Goal: Task Accomplishment & Management: Manage account settings

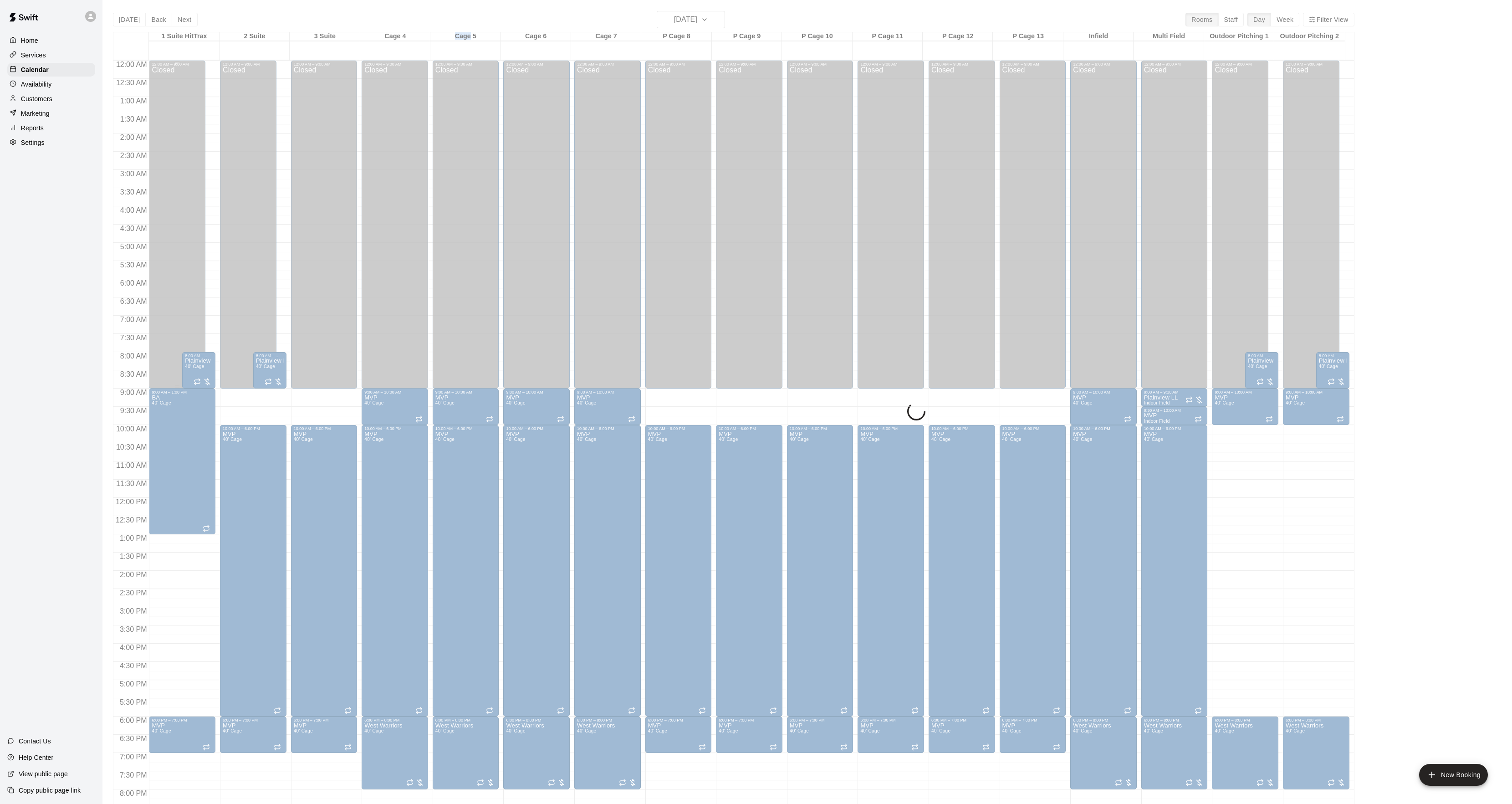
scroll to position [93, 0]
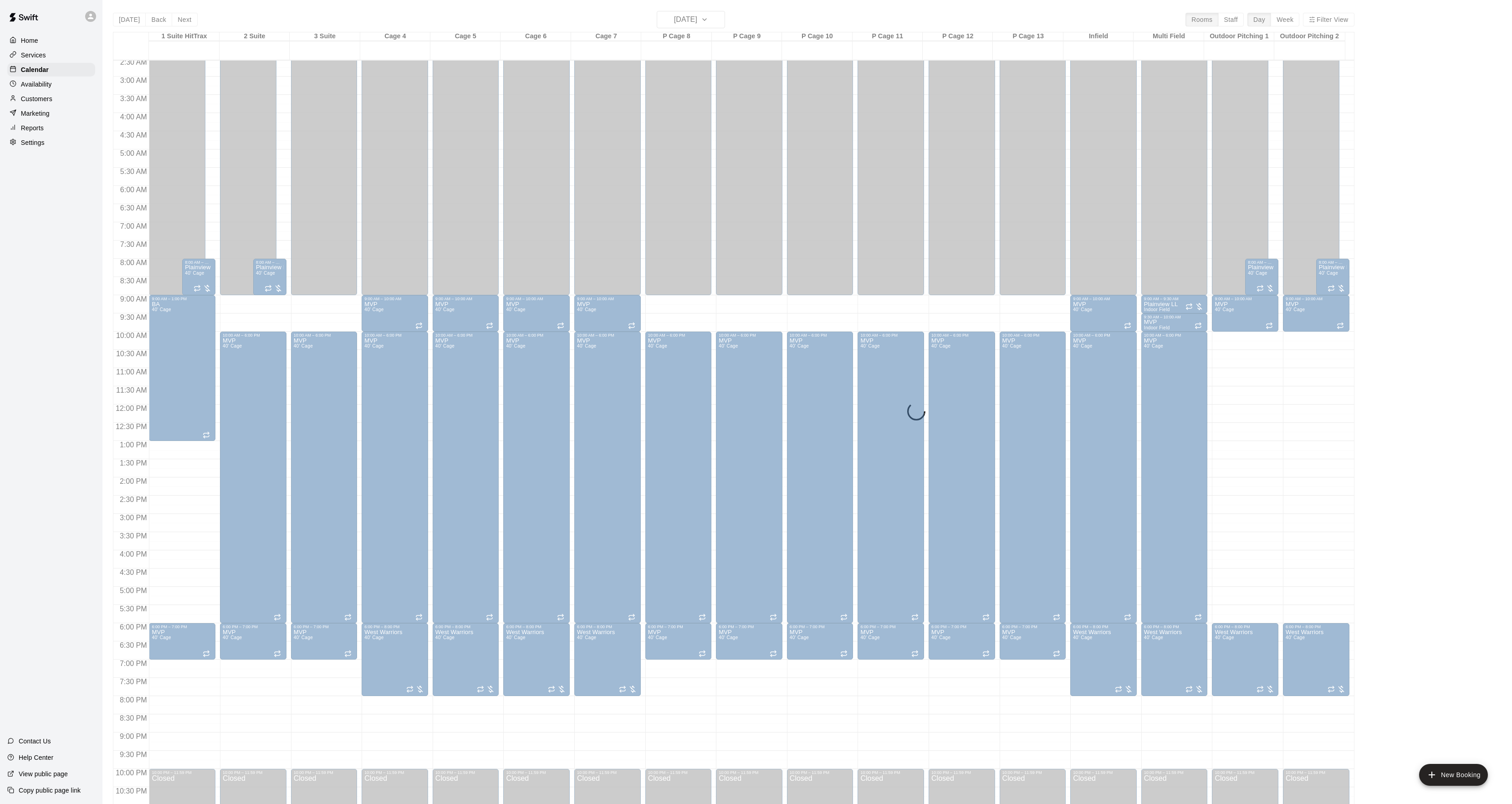
click at [124, 19] on div "[DATE] Back [DATE][DATE] Rooms Staff Day Week Filter View 1 Suite HitTrax 03 Sa…" at bounding box center [733, 413] width 1241 height 804
click at [126, 19] on div "[DATE] Back [DATE][DATE] Rooms Staff Day Week Filter View 1 Suite HitTrax 03 Sa…" at bounding box center [733, 413] width 1241 height 804
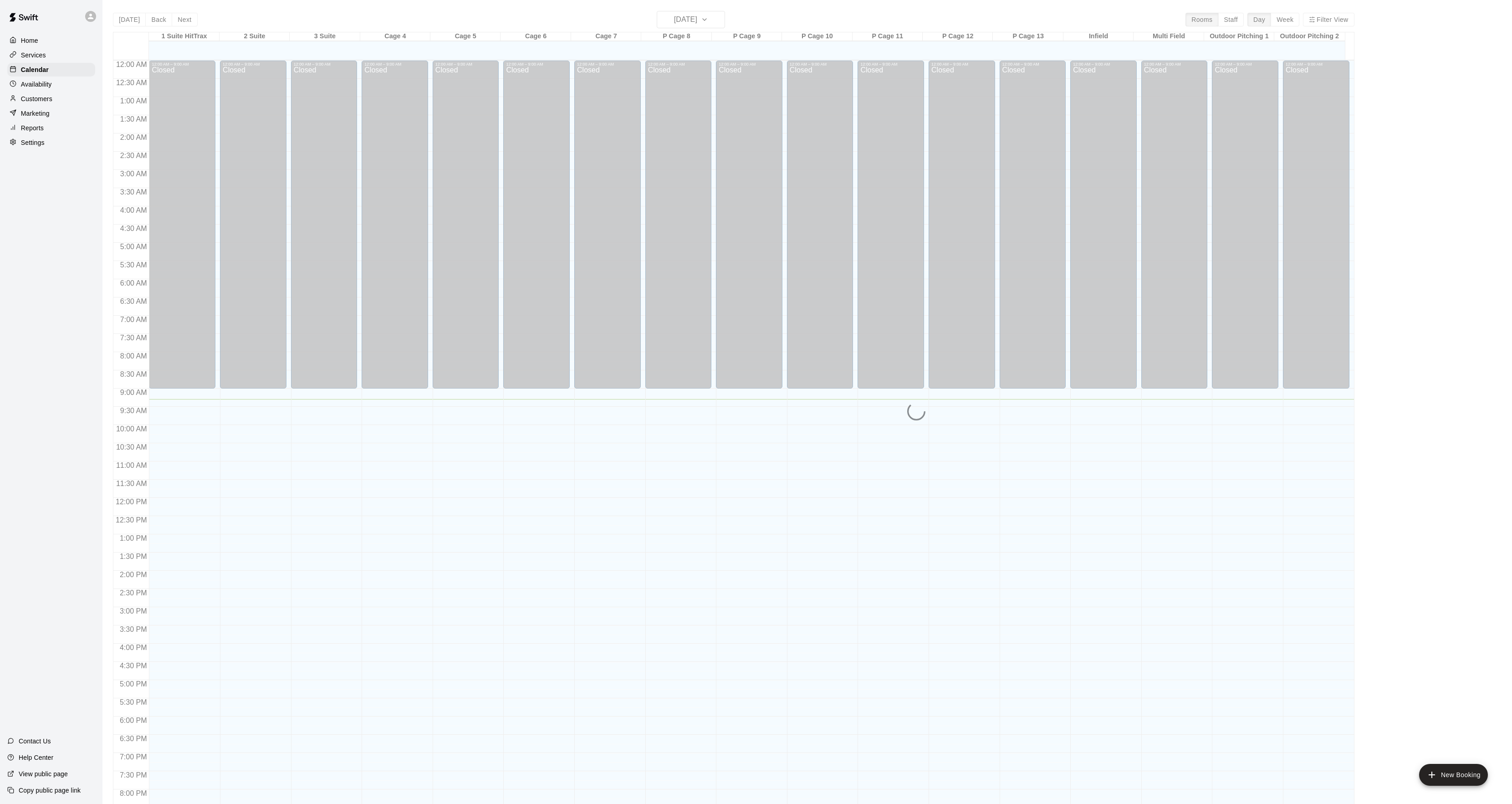
scroll to position [93, 0]
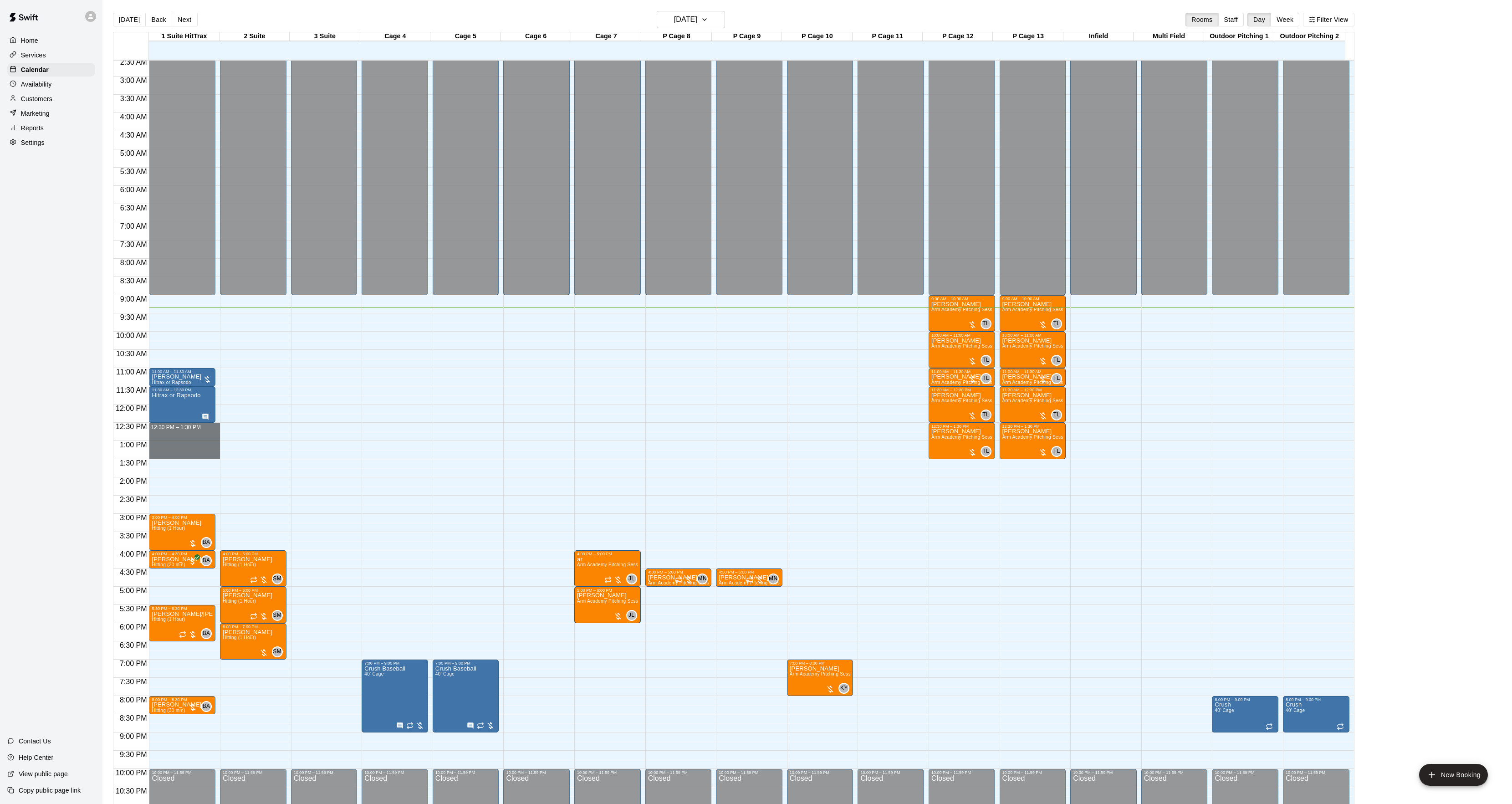
drag, startPoint x: 169, startPoint y: 427, endPoint x: 174, endPoint y: 451, distance: 24.5
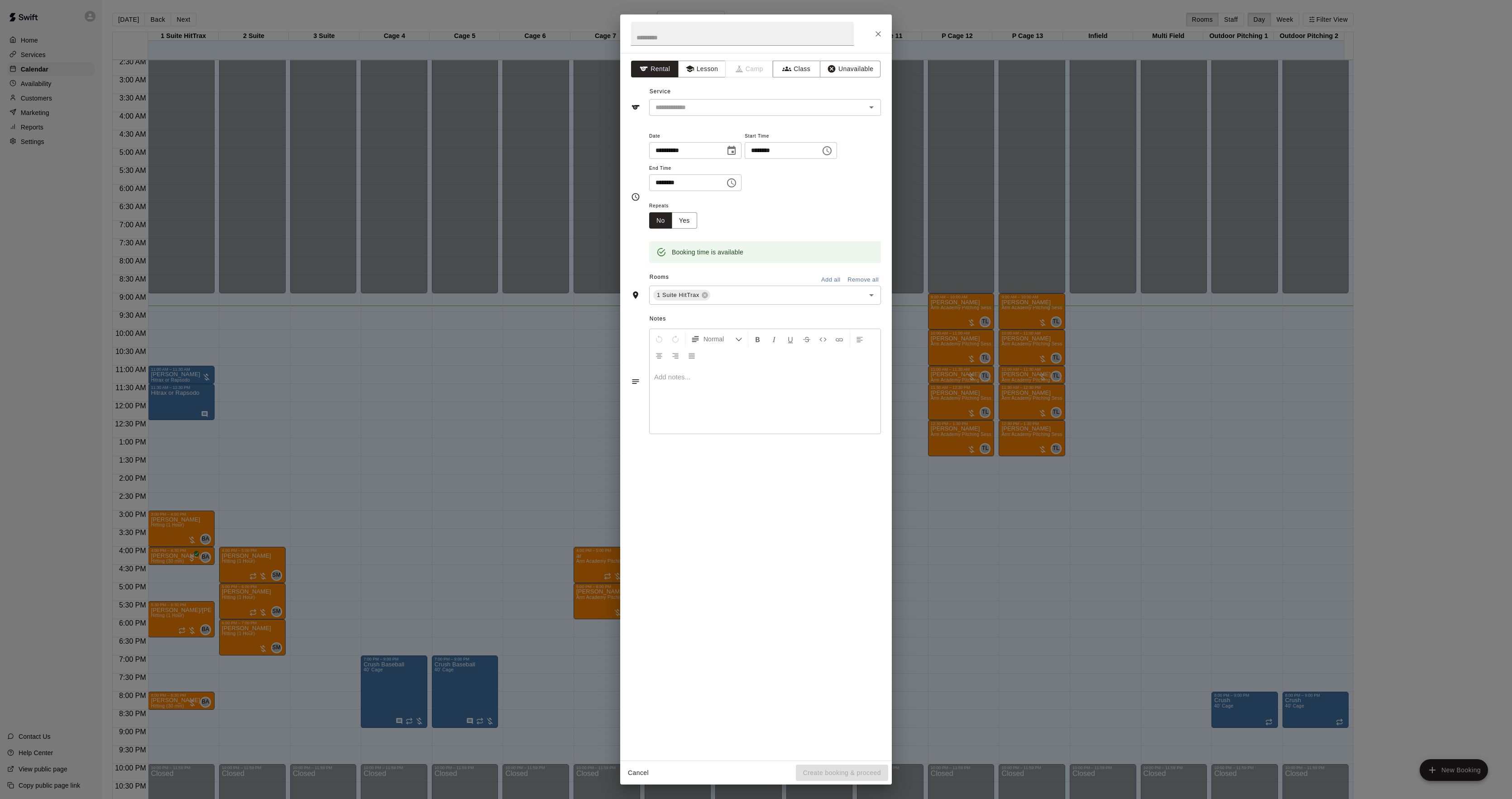
click at [658, 120] on div "**********" at bounding box center [756, 406] width 272 height 707
click at [658, 118] on div "**********" at bounding box center [756, 406] width 272 height 707
click at [660, 104] on input "text" at bounding box center [751, 107] width 200 height 11
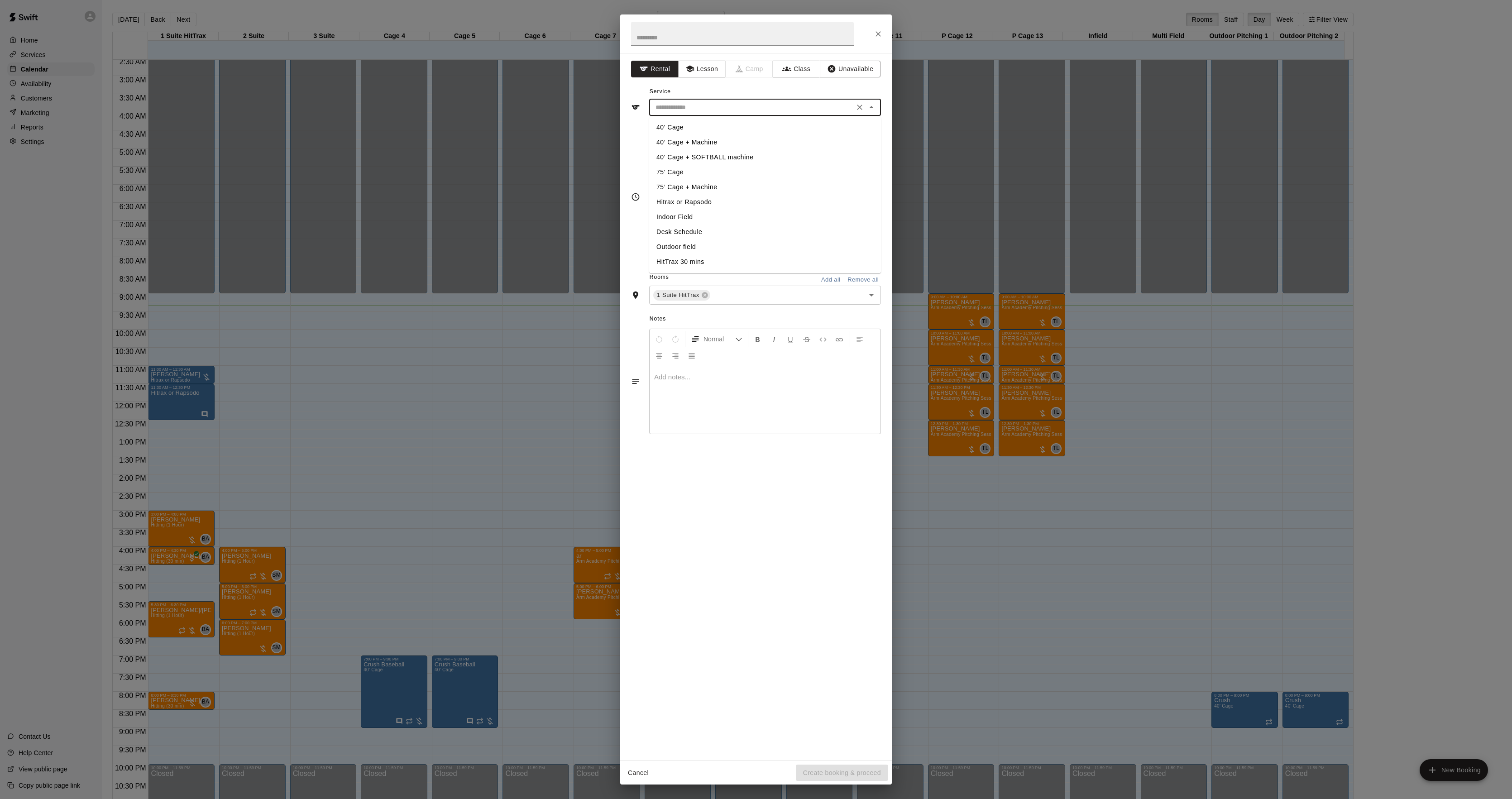
click at [671, 204] on li "Hitrax or Rapsodo" at bounding box center [765, 202] width 232 height 15
type input "**********"
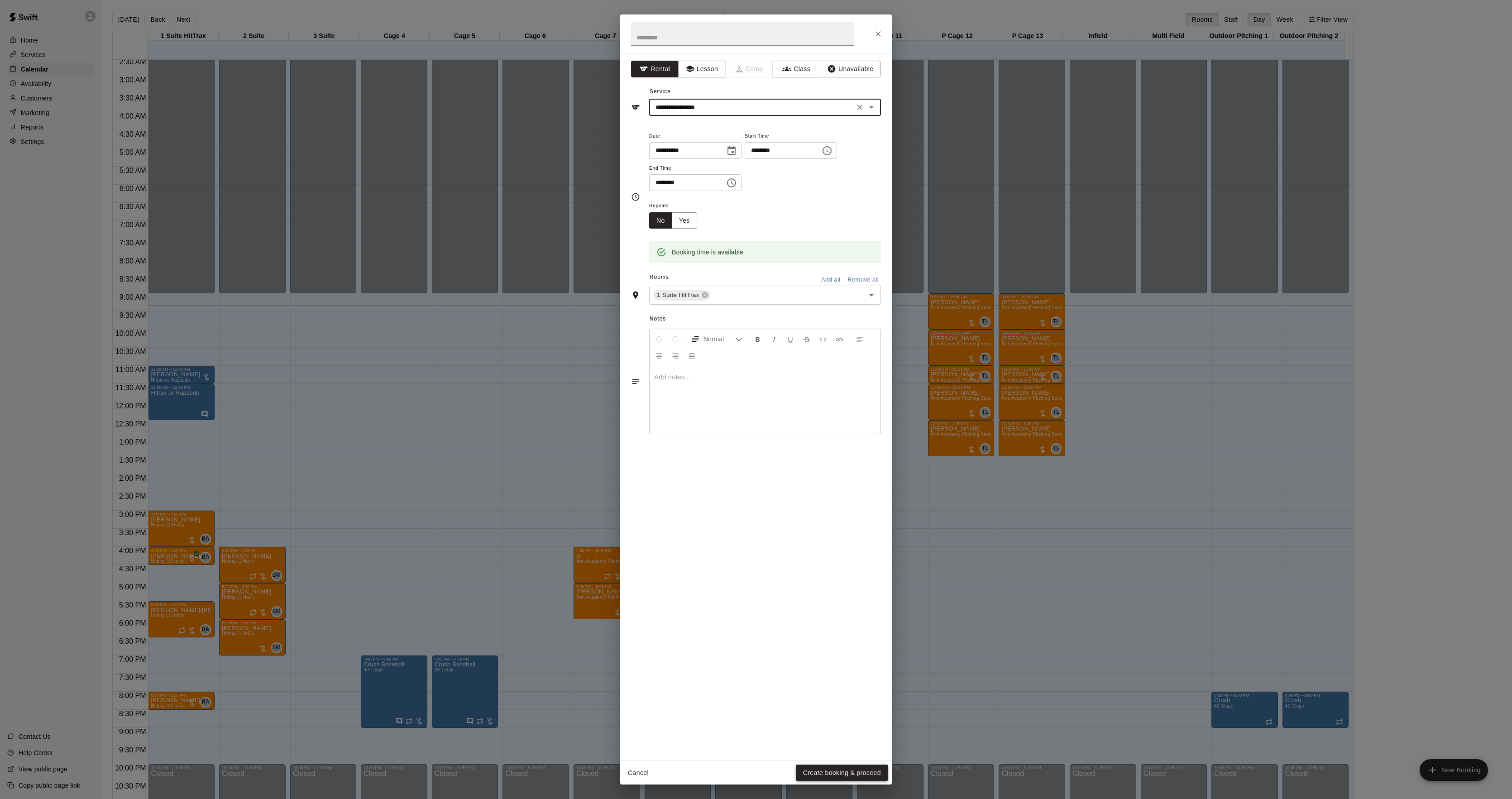
click at [821, 774] on button "Create booking & proceed" at bounding box center [842, 773] width 92 height 16
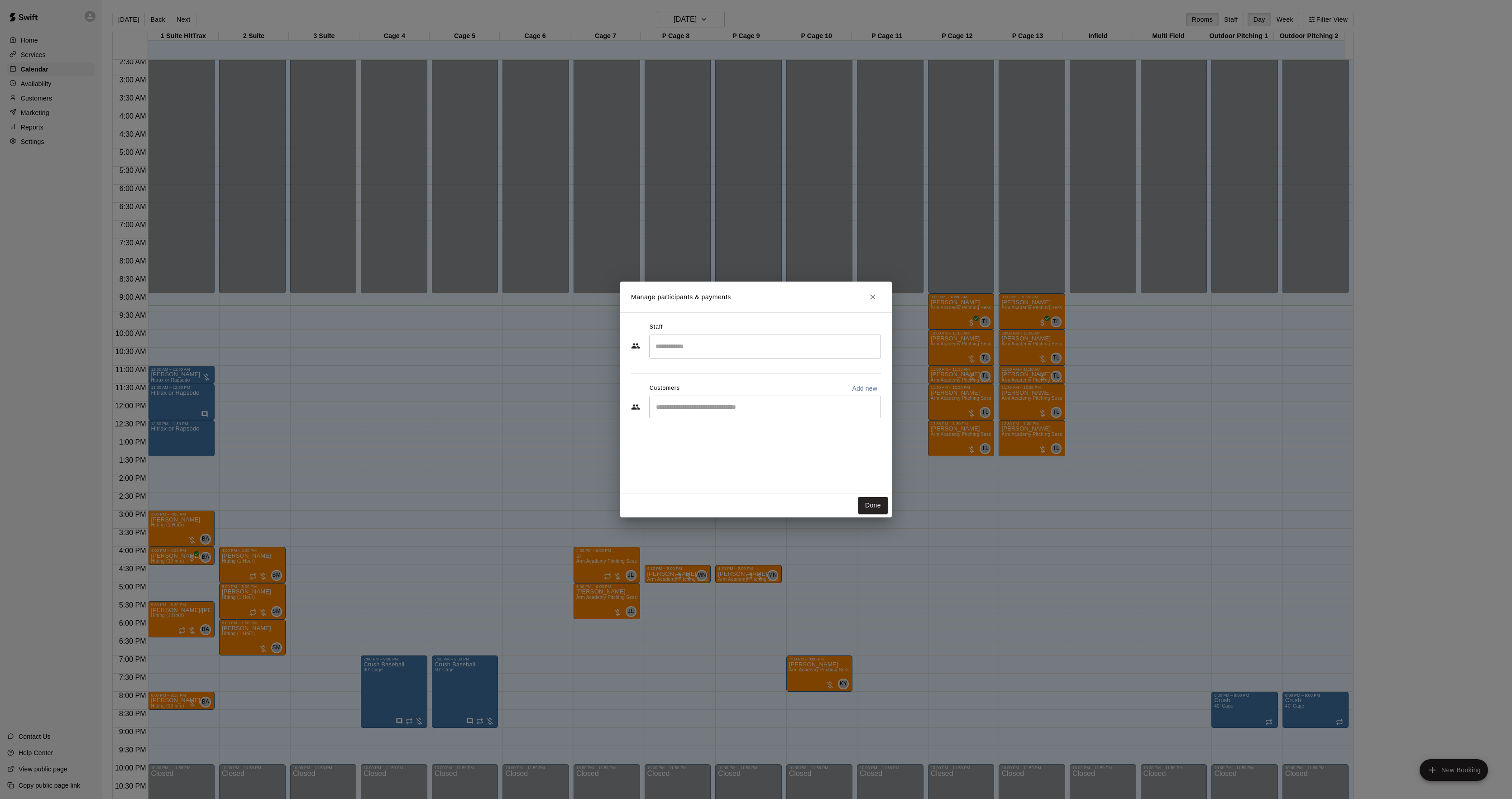
click at [687, 417] on div "​" at bounding box center [765, 406] width 232 height 23
type input "****"
drag, startPoint x: 683, startPoint y: 433, endPoint x: 683, endPoint y: 440, distance: 7.0
click at [683, 440] on span "TVigg27@gmail.com" at bounding box center [724, 438] width 98 height 6
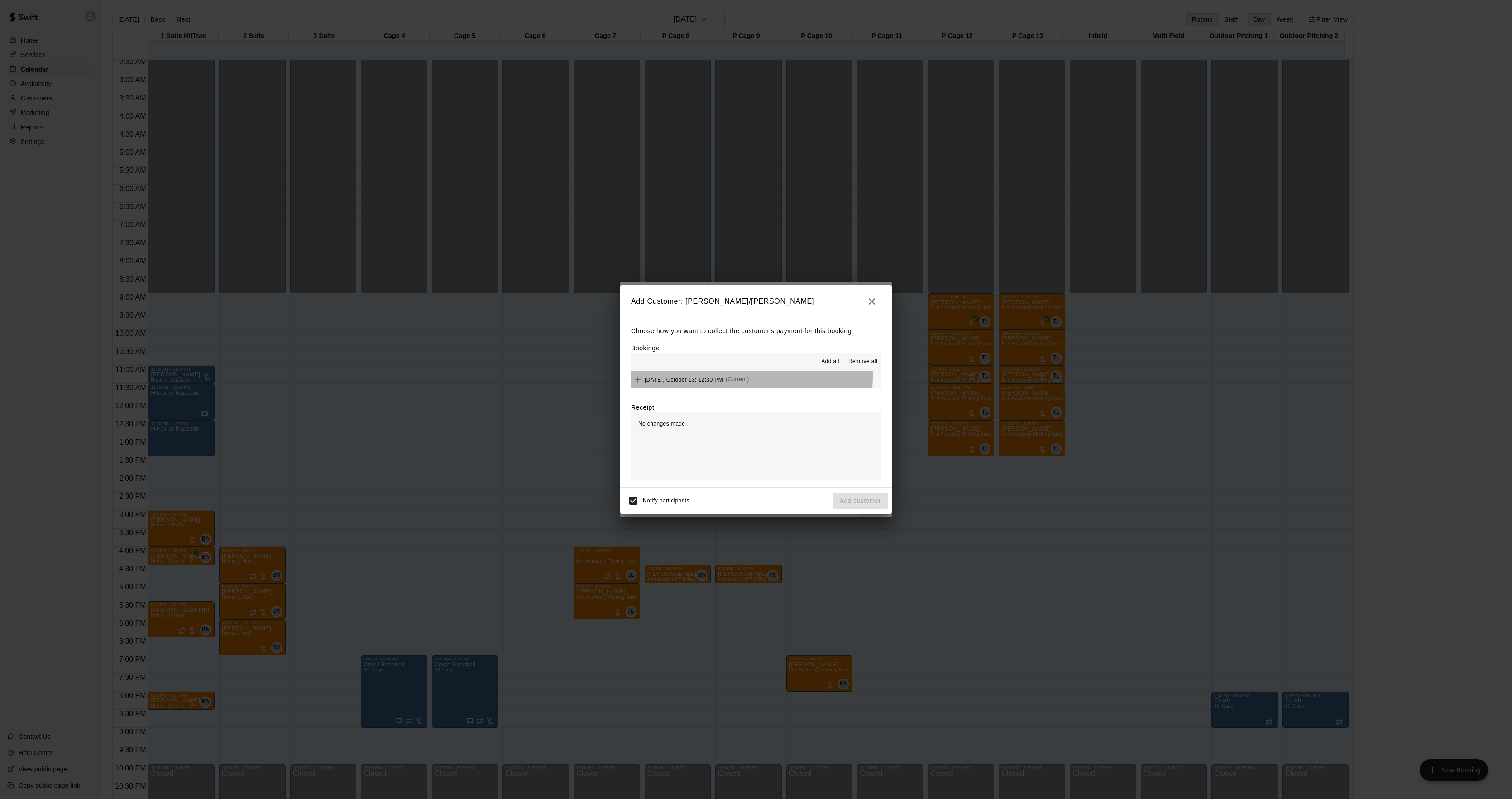
click at [712, 377] on span "Monday, October 13: 12:30 PM" at bounding box center [684, 379] width 78 height 6
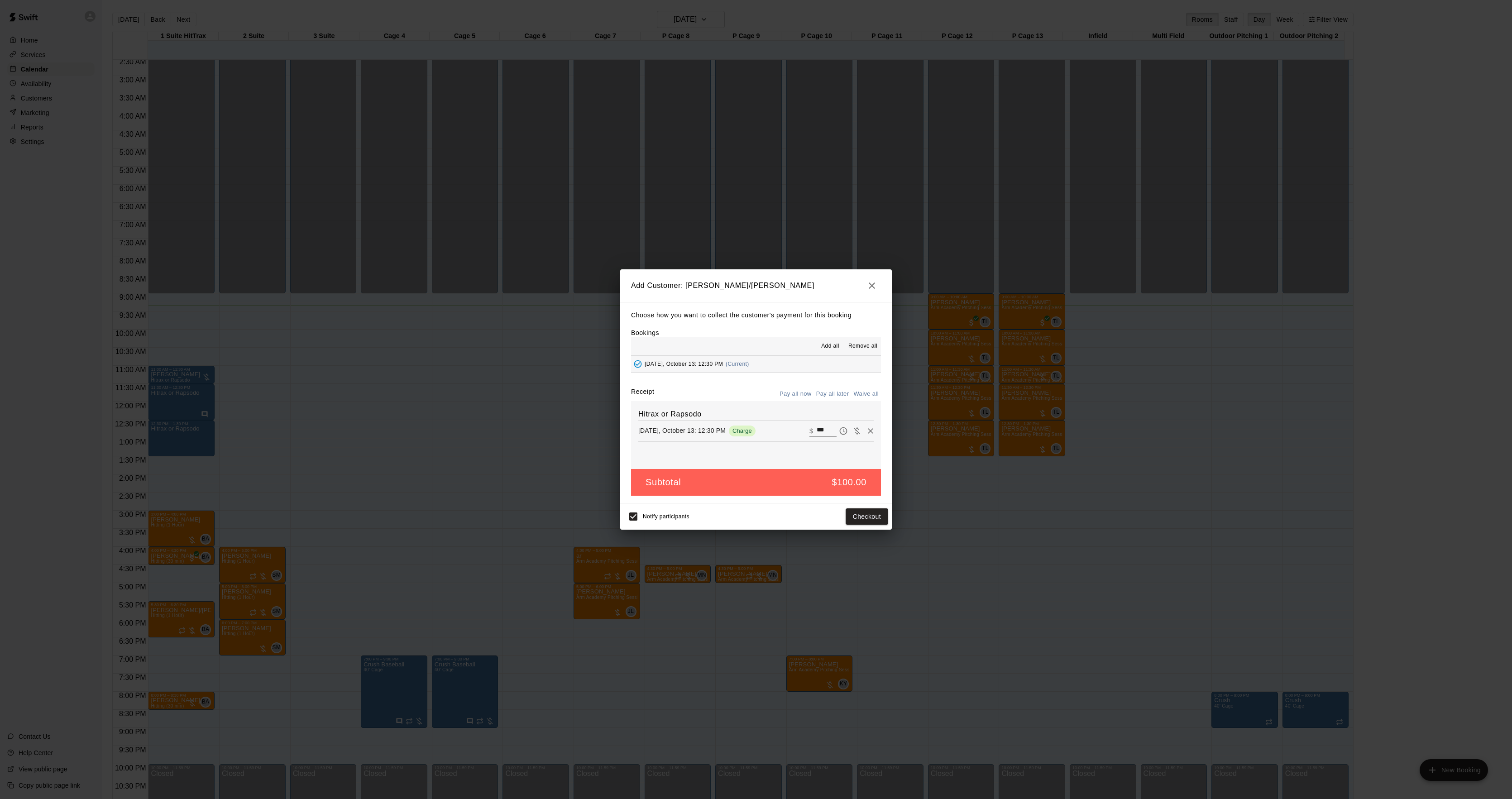
click at [833, 397] on button "Pay all later" at bounding box center [832, 394] width 38 height 14
click at [873, 520] on button "Add customer" at bounding box center [860, 516] width 56 height 16
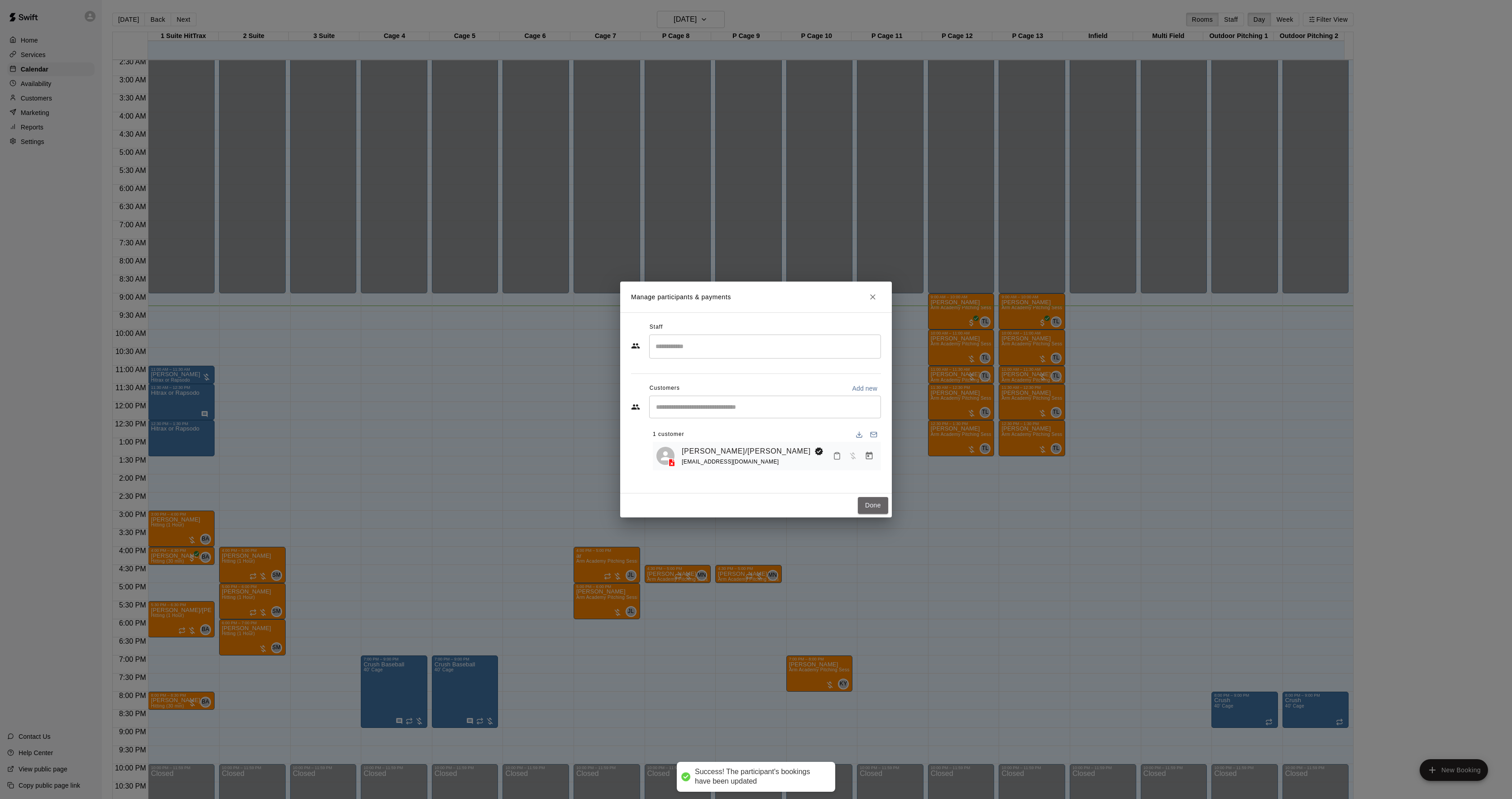
click at [880, 499] on button "Done" at bounding box center [873, 505] width 30 height 16
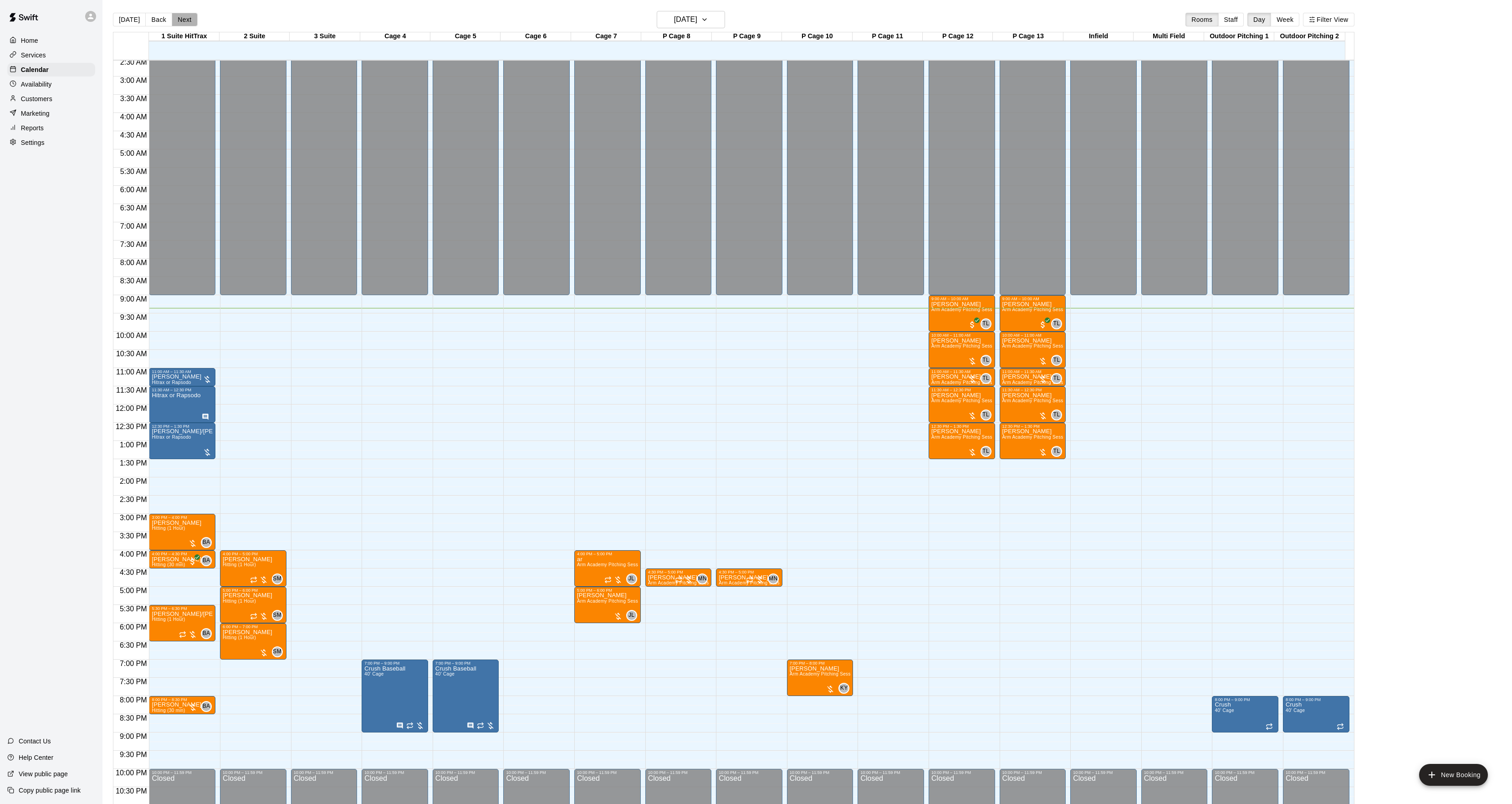
click at [180, 19] on button "Next" at bounding box center [184, 19] width 26 height 14
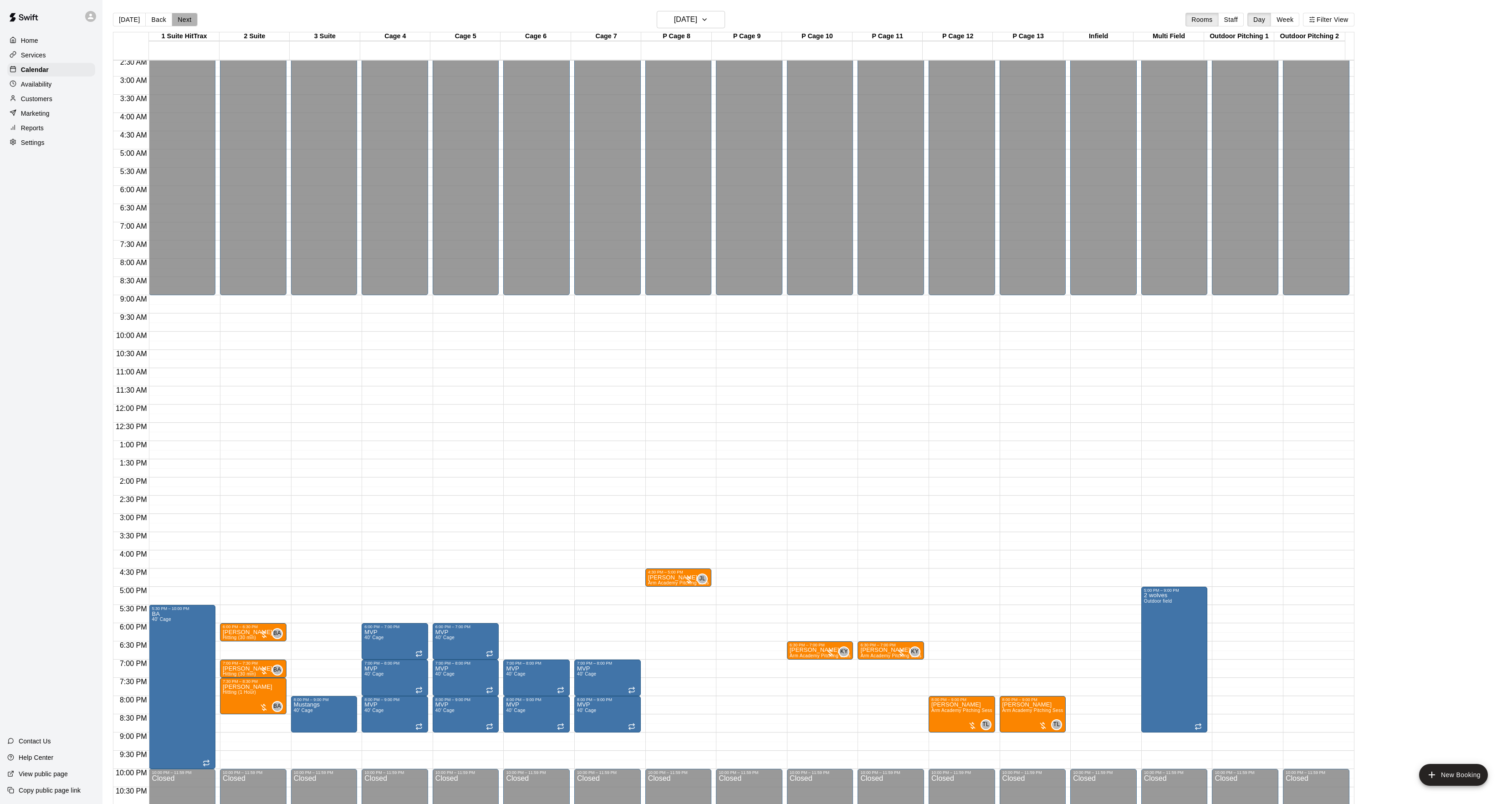
click at [180, 19] on button "Next" at bounding box center [184, 19] width 26 height 14
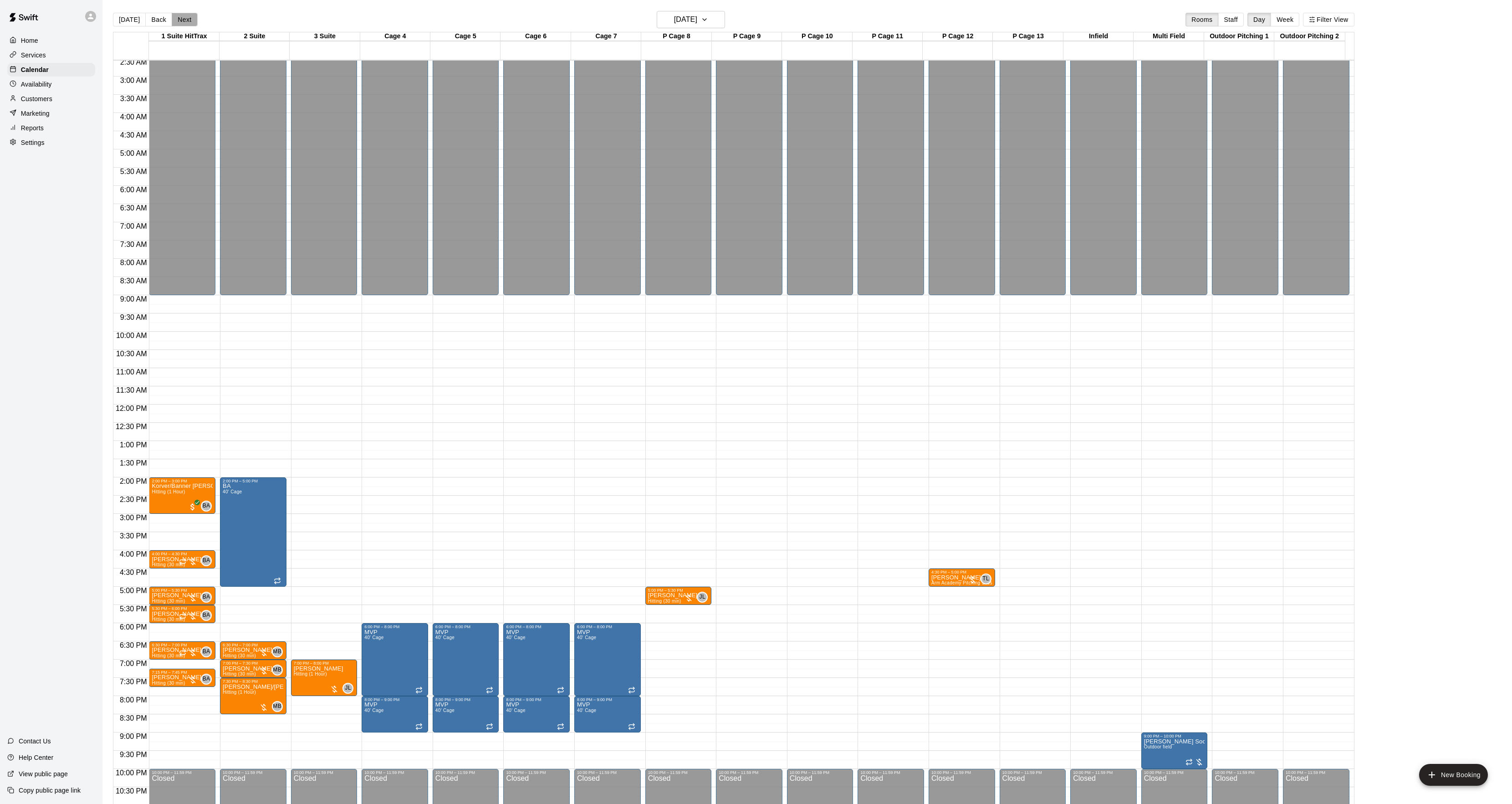
click at [185, 24] on button "Next" at bounding box center [184, 19] width 26 height 14
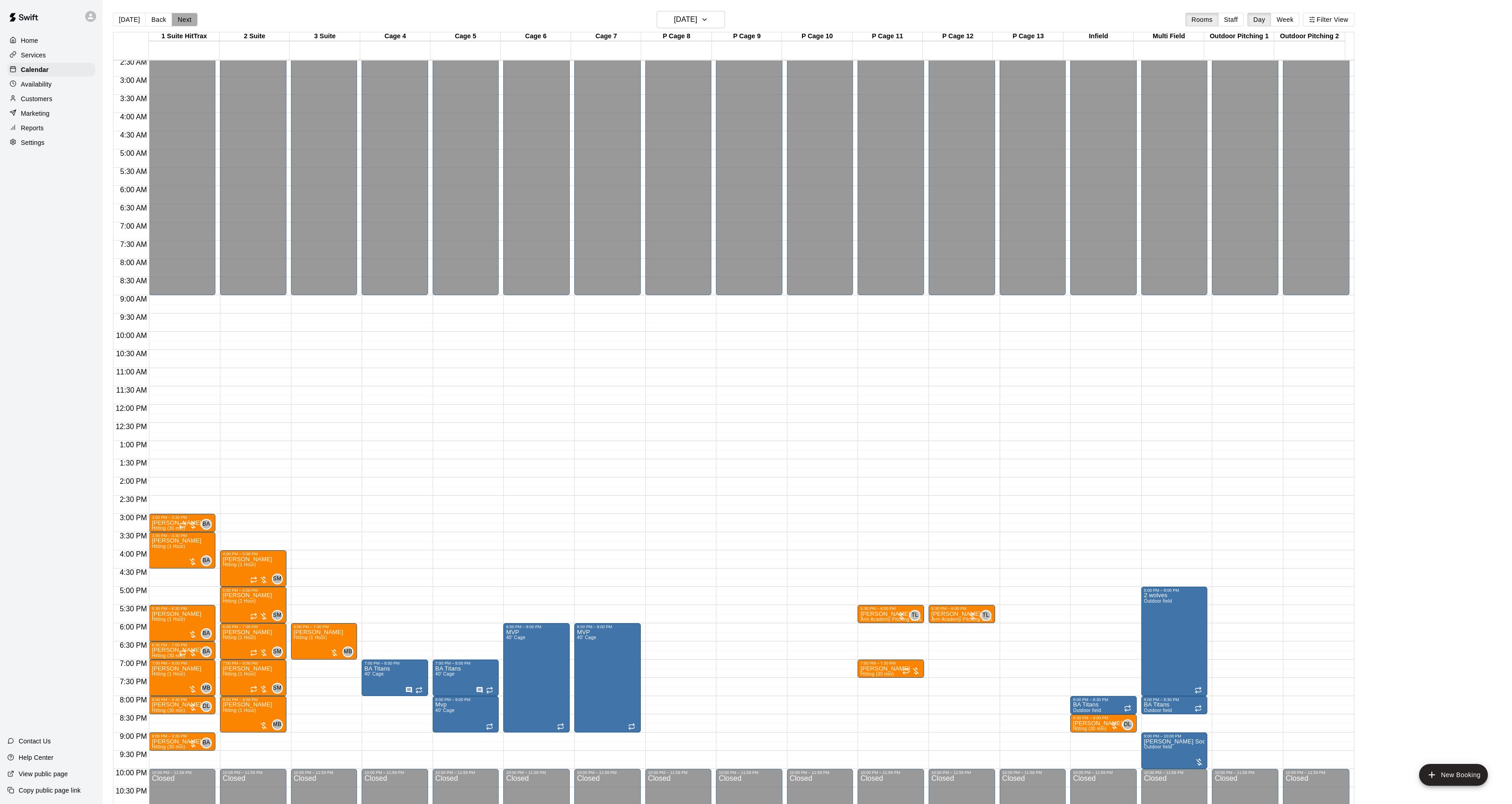
click at [185, 24] on button "Next" at bounding box center [184, 19] width 26 height 14
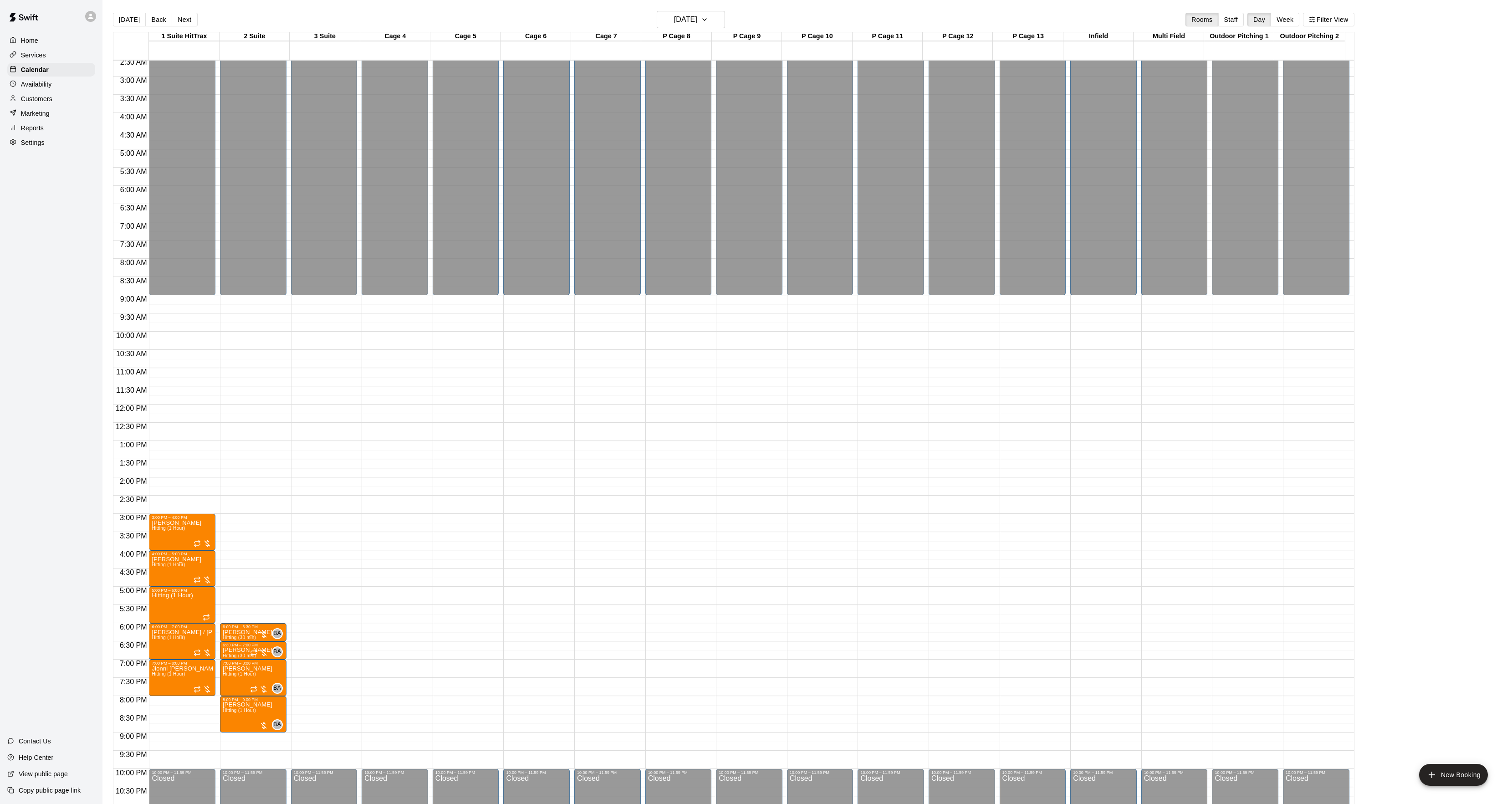
drag, startPoint x: 185, startPoint y: 24, endPoint x: 186, endPoint y: 18, distance: 6.1
click at [203, 19] on div "Today Back Next Friday Oct 17 Rooms Staff Day Week Filter View" at bounding box center [733, 21] width 1241 height 21
click at [155, 18] on button "Back" at bounding box center [158, 19] width 27 height 14
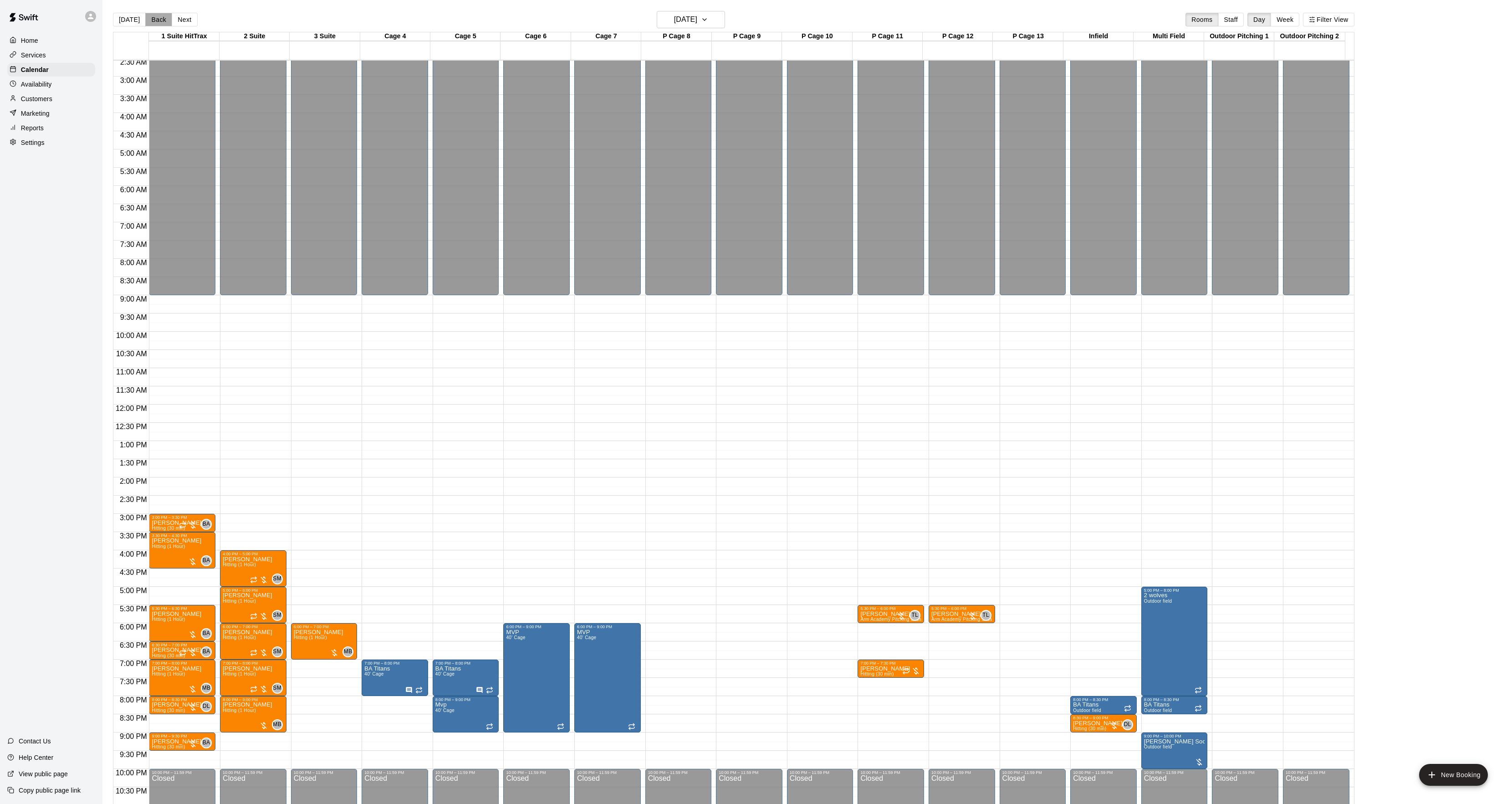
click at [155, 18] on button "Back" at bounding box center [158, 19] width 27 height 14
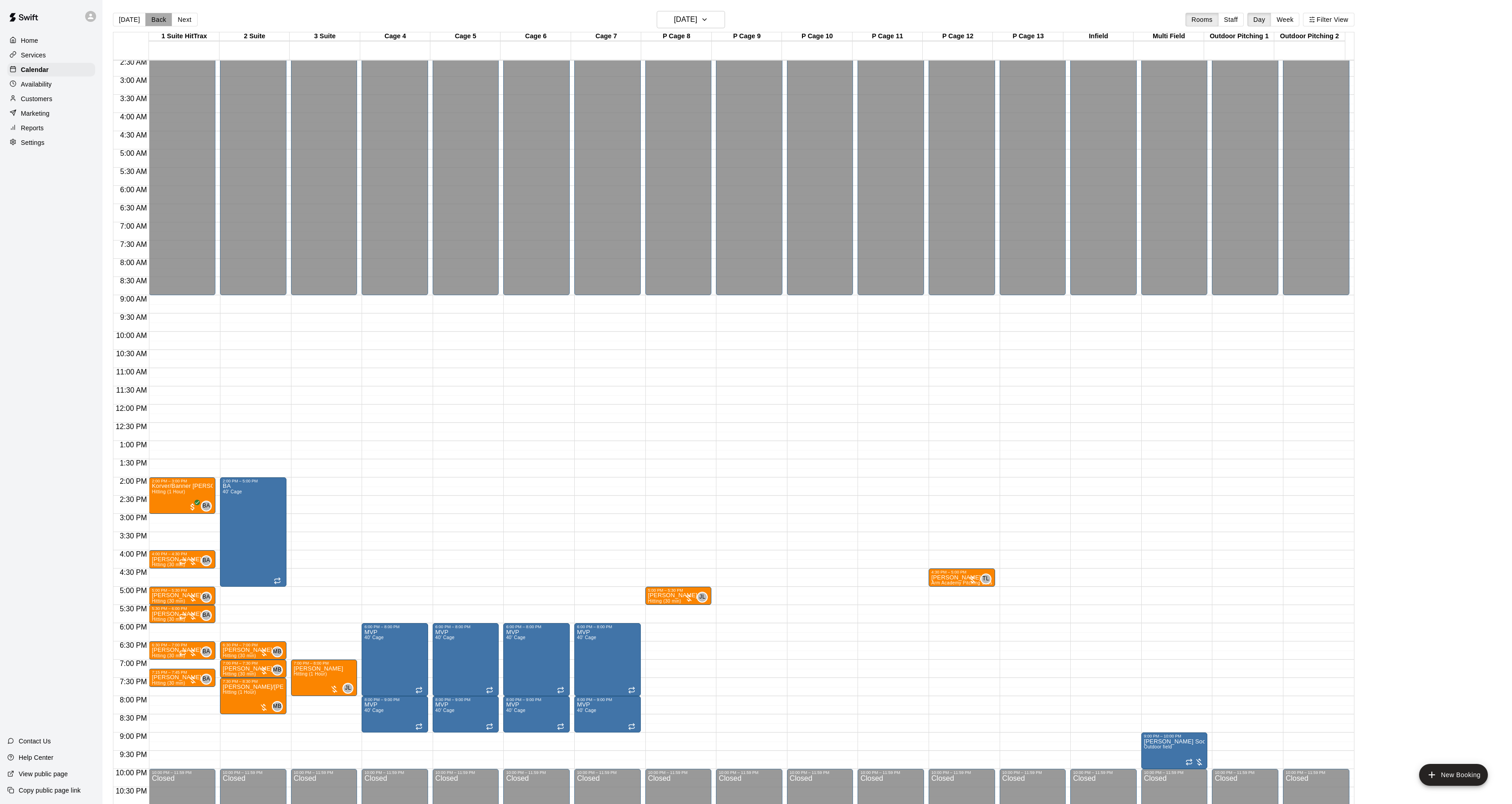
click at [155, 18] on button "Back" at bounding box center [158, 19] width 27 height 14
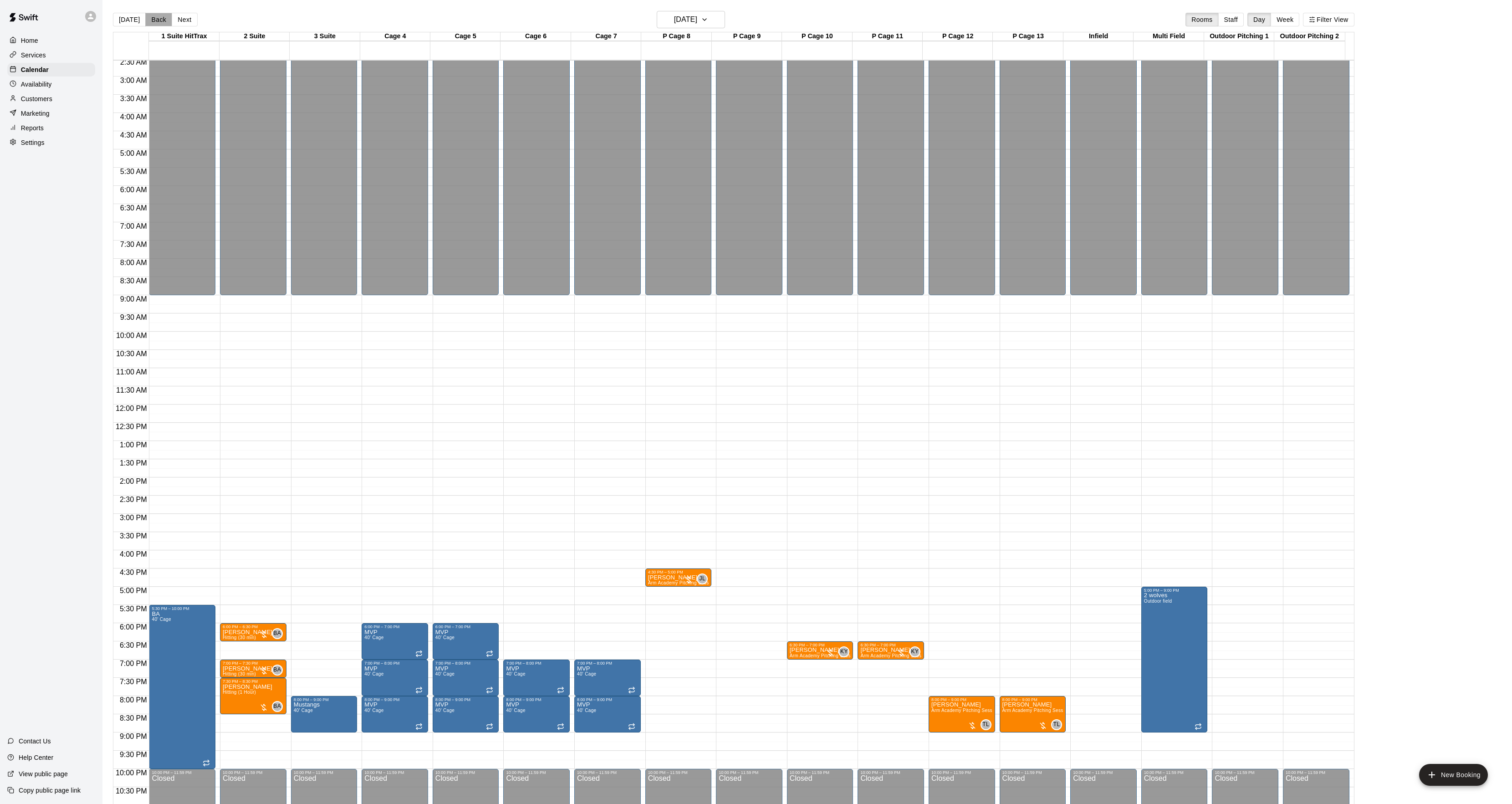
click at [155, 18] on button "Back" at bounding box center [158, 19] width 27 height 14
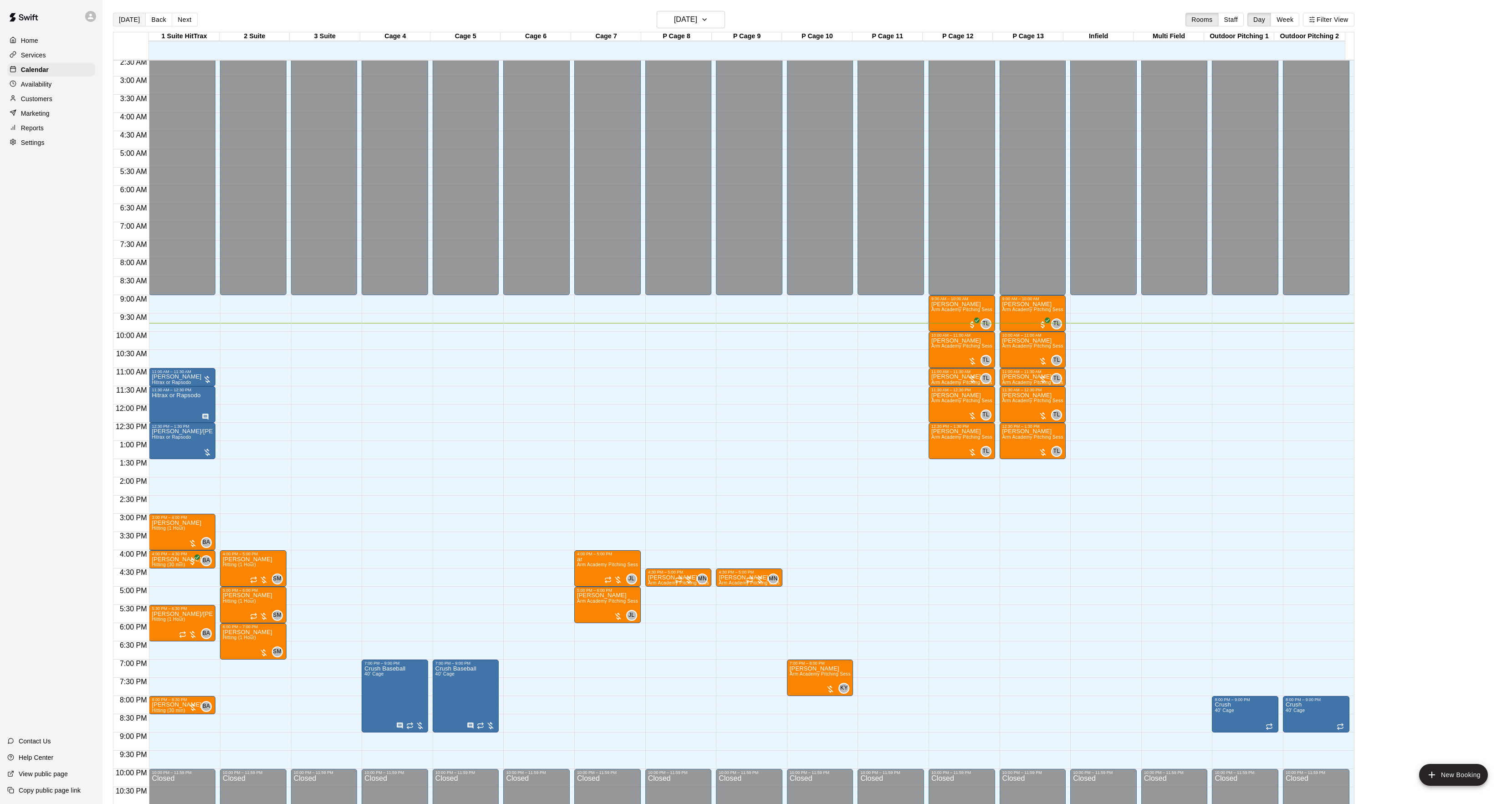
click at [135, 20] on button "[DATE]" at bounding box center [128, 19] width 32 height 14
click at [168, 530] on span "Hitting (1 Hour)" at bounding box center [169, 528] width 33 height 5
click at [166, 556] on button "edit" at bounding box center [161, 558] width 18 height 18
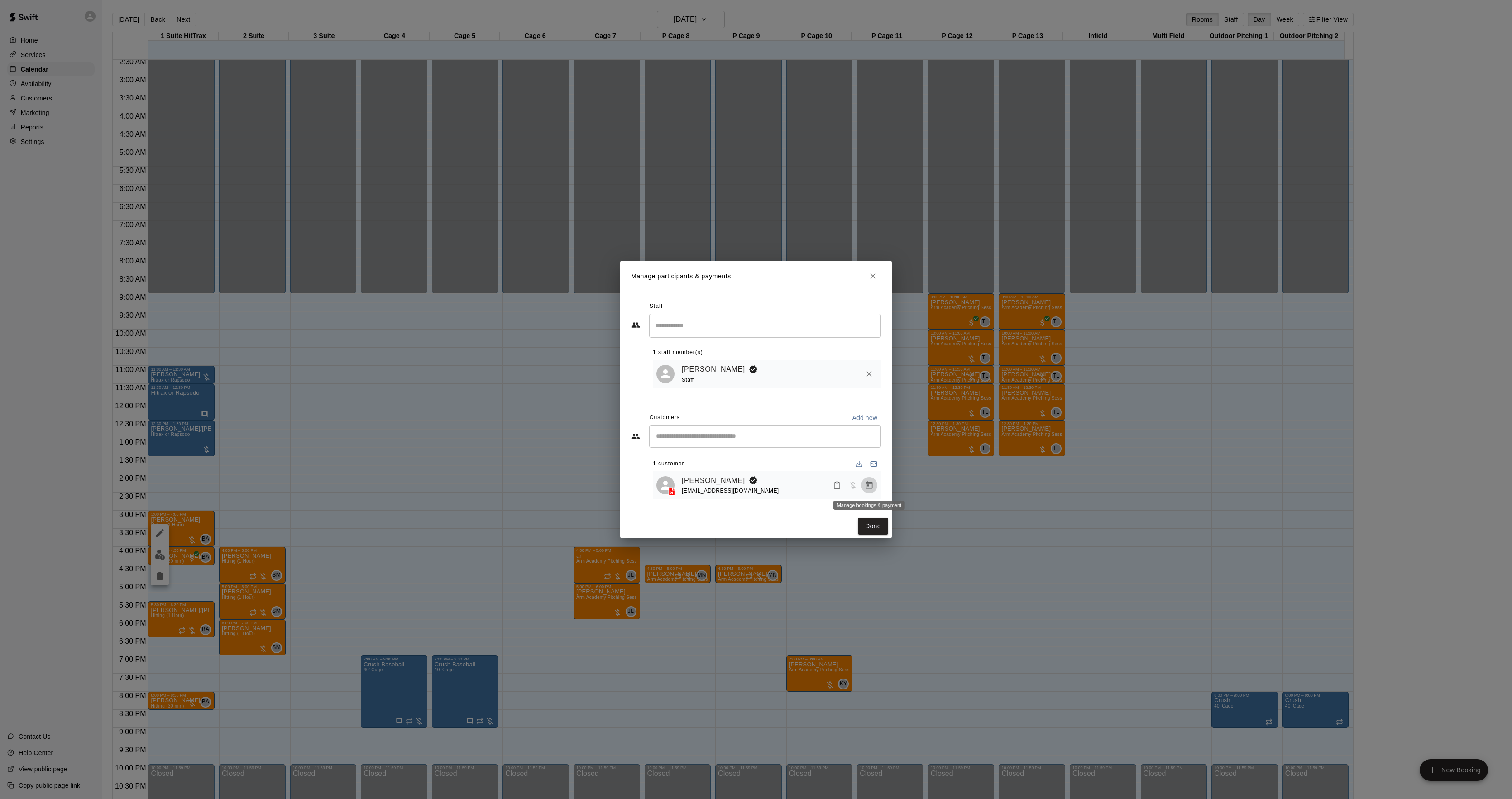
click at [876, 487] on button "Manage bookings & payment" at bounding box center [869, 485] width 16 height 16
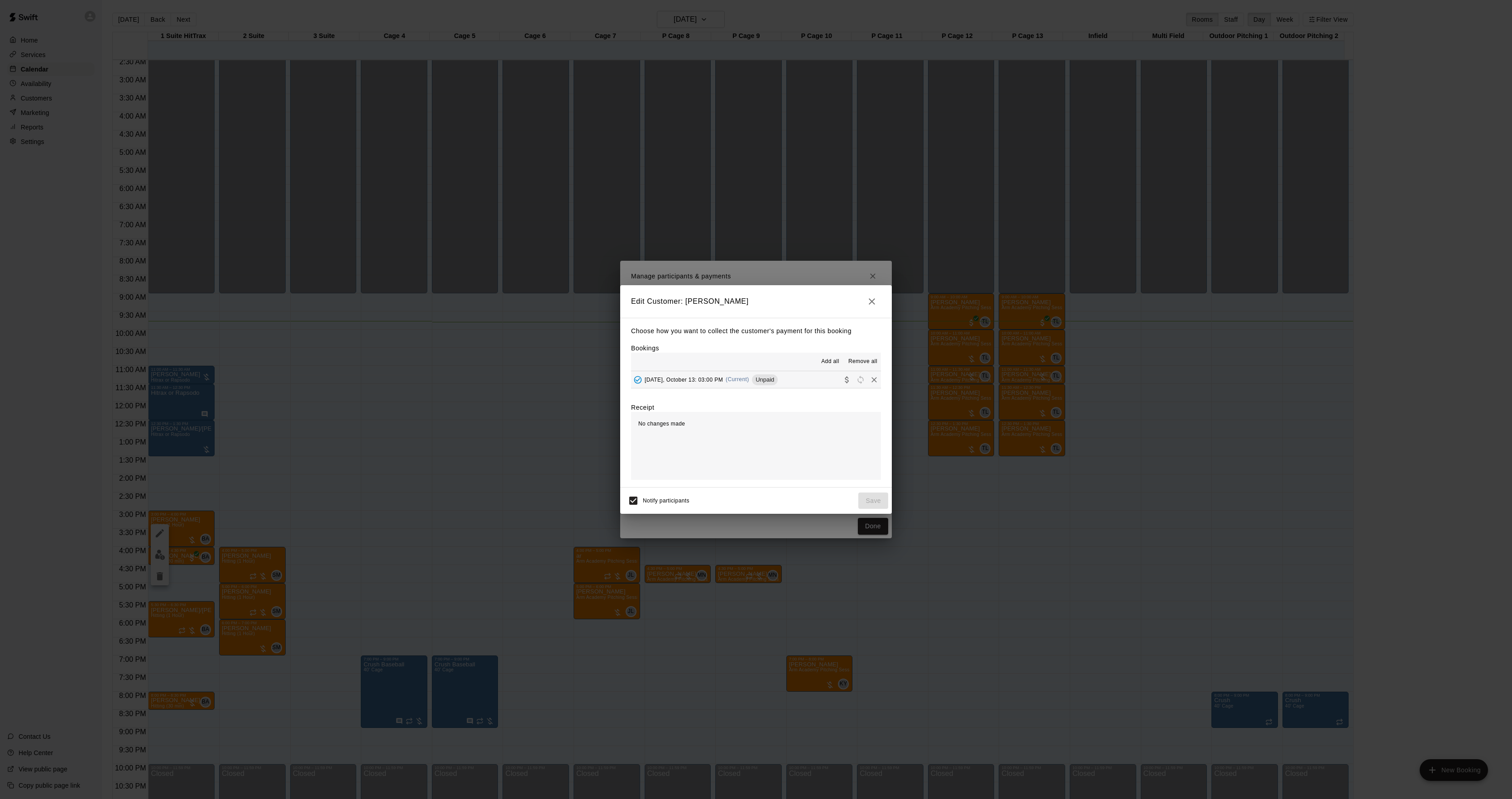
drag, startPoint x: 707, startPoint y: 375, endPoint x: 710, endPoint y: 382, distance: 7.6
click at [709, 382] on div "Monday, October 13: 03:00 PM (Current) Unpaid" at bounding box center [705, 380] width 147 height 14
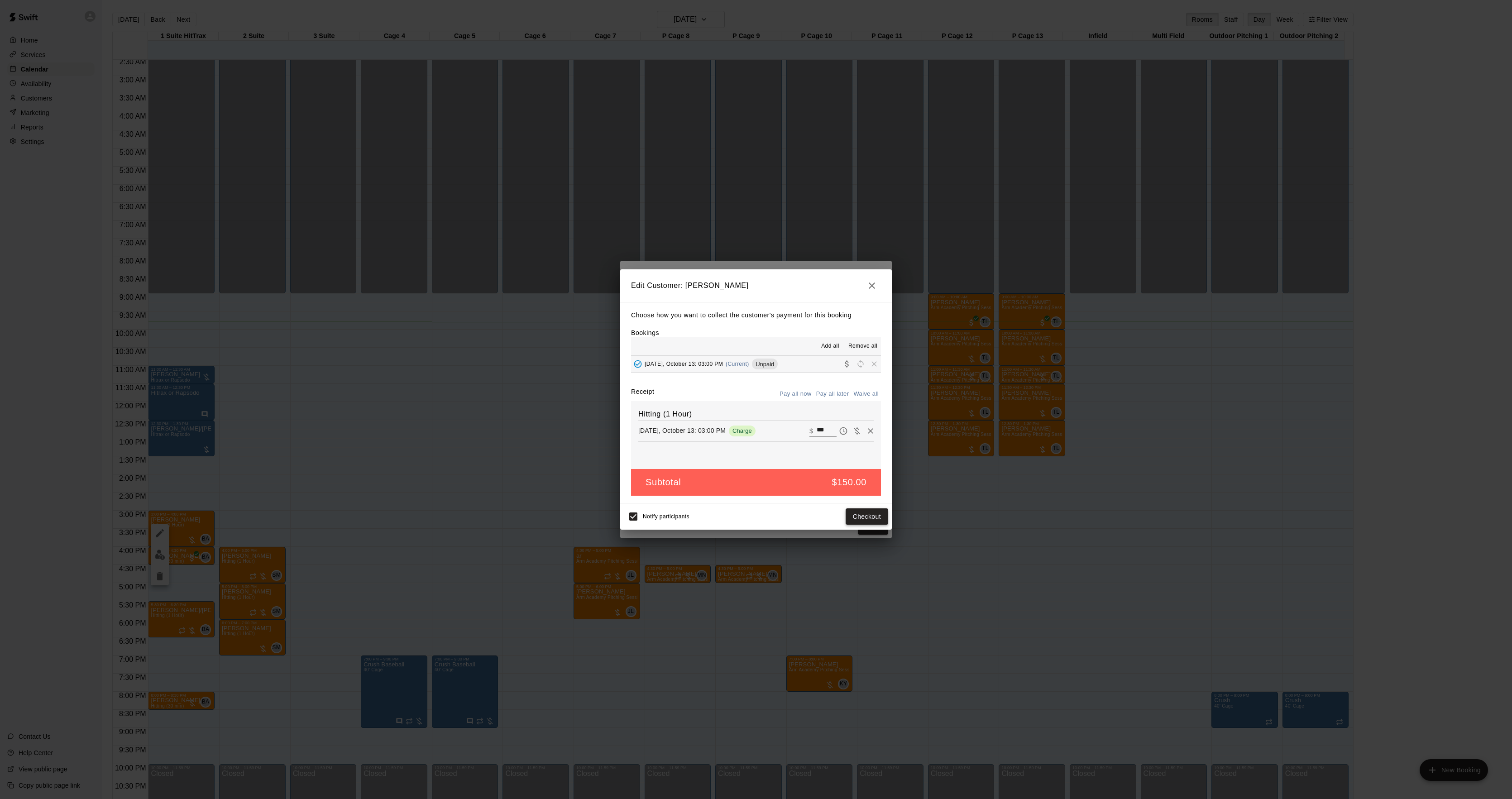
click at [854, 515] on button "Checkout" at bounding box center [867, 516] width 43 height 16
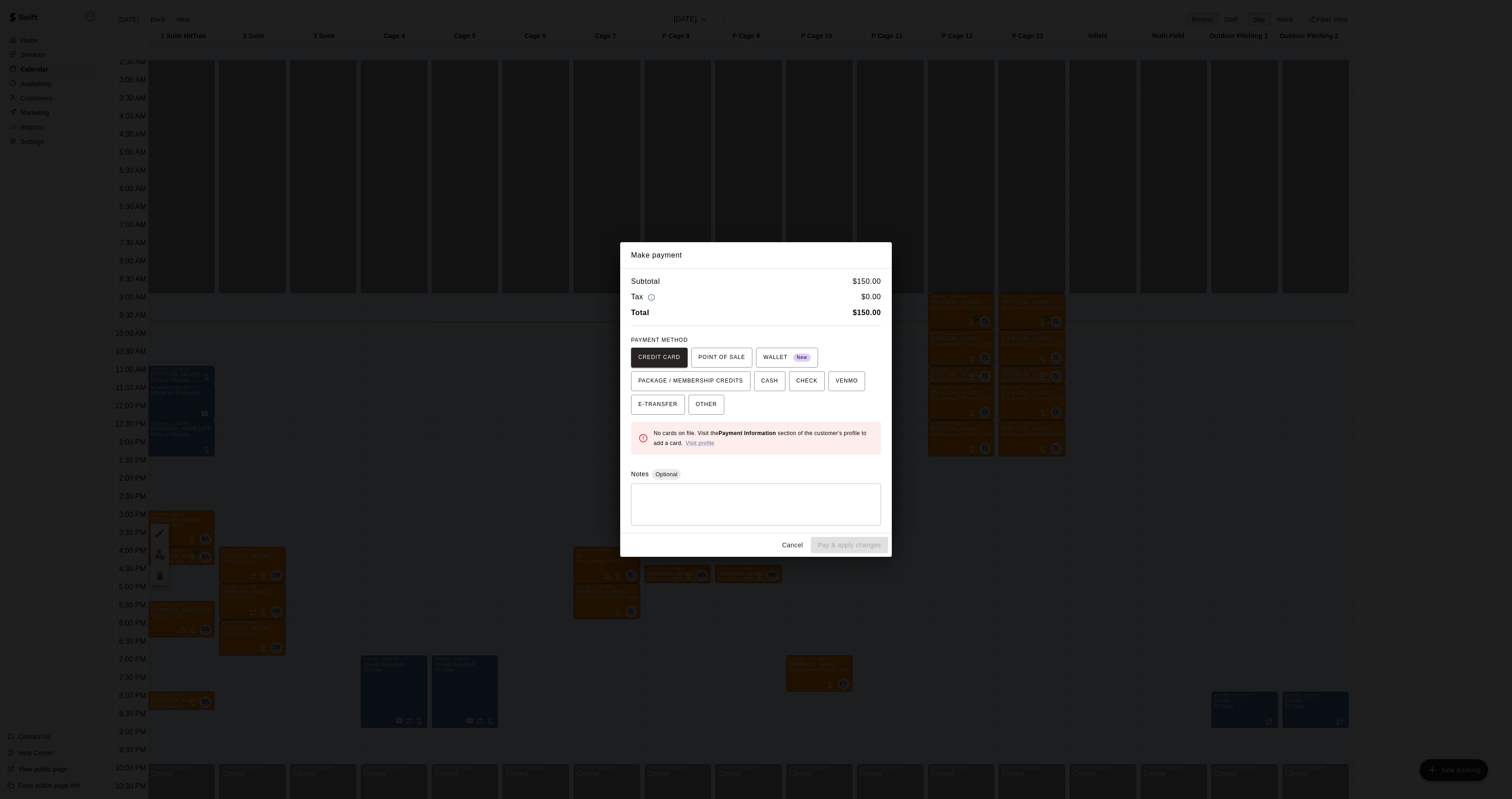
drag, startPoint x: 1018, startPoint y: 448, endPoint x: 1014, endPoint y: 451, distance: 5.0
click at [1018, 450] on div "Make payment Subtotal $ 150.00 Tax $ 0.00 Total $ 150.00 PAYMENT METHOD CREDIT …" at bounding box center [756, 400] width 1512 height 799
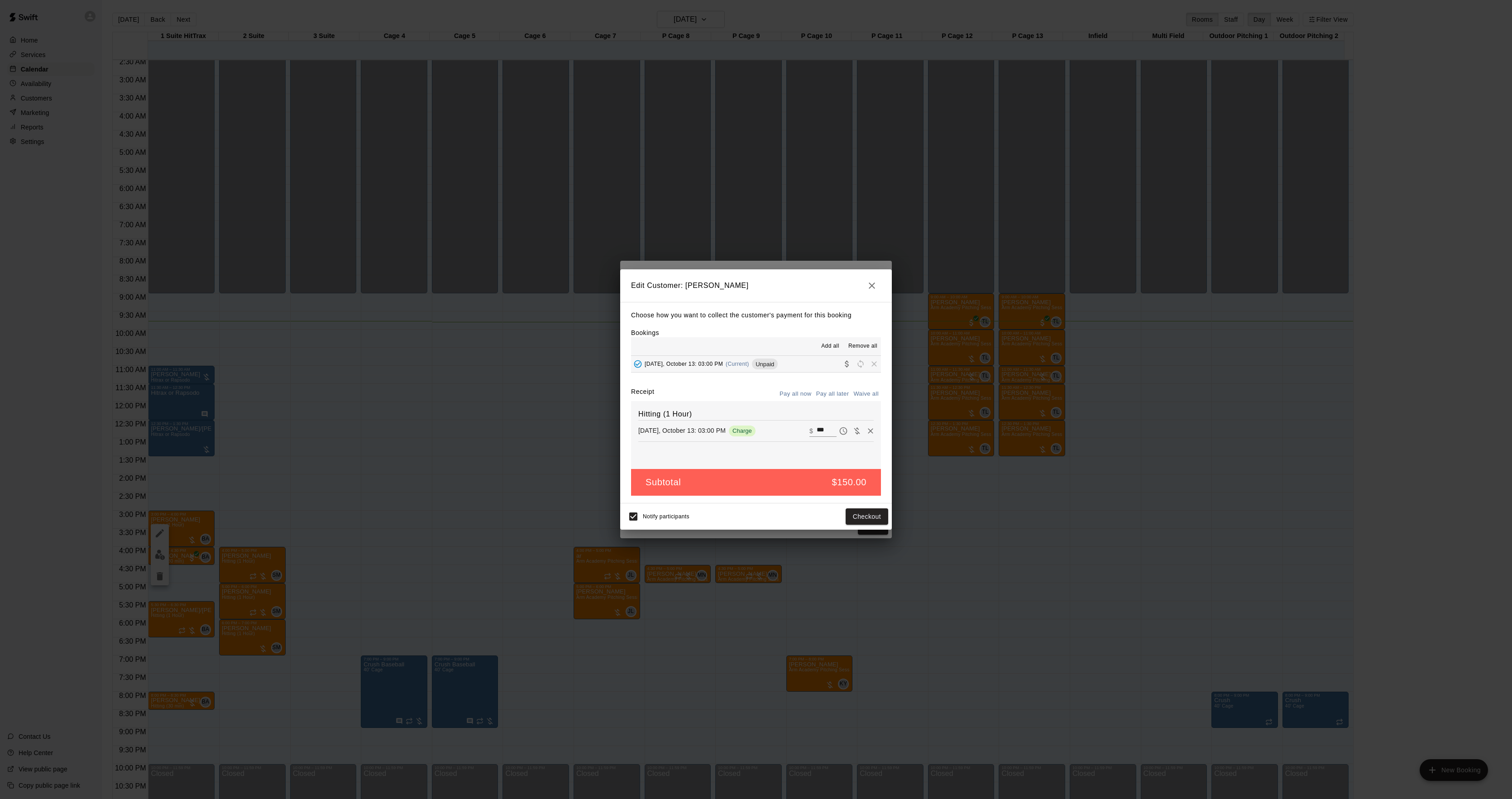
drag, startPoint x: 989, startPoint y: 466, endPoint x: 984, endPoint y: 467, distance: 5.1
click at [987, 466] on div "Edit Customer: Vito D'elia Choose how you want to collect the customer's paymen…" at bounding box center [756, 400] width 1512 height 799
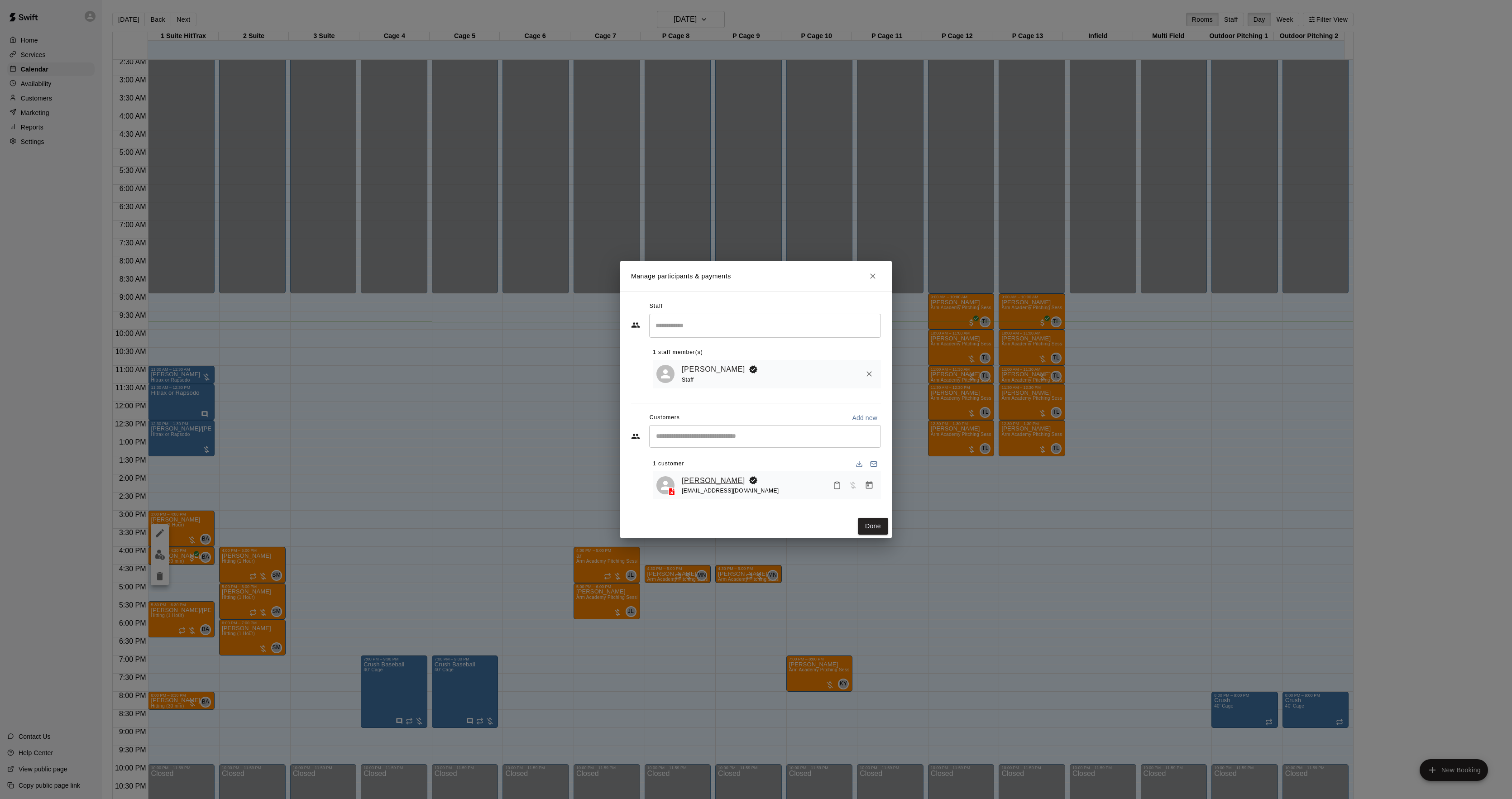
click at [694, 481] on link "Vito D'elia" at bounding box center [713, 480] width 63 height 12
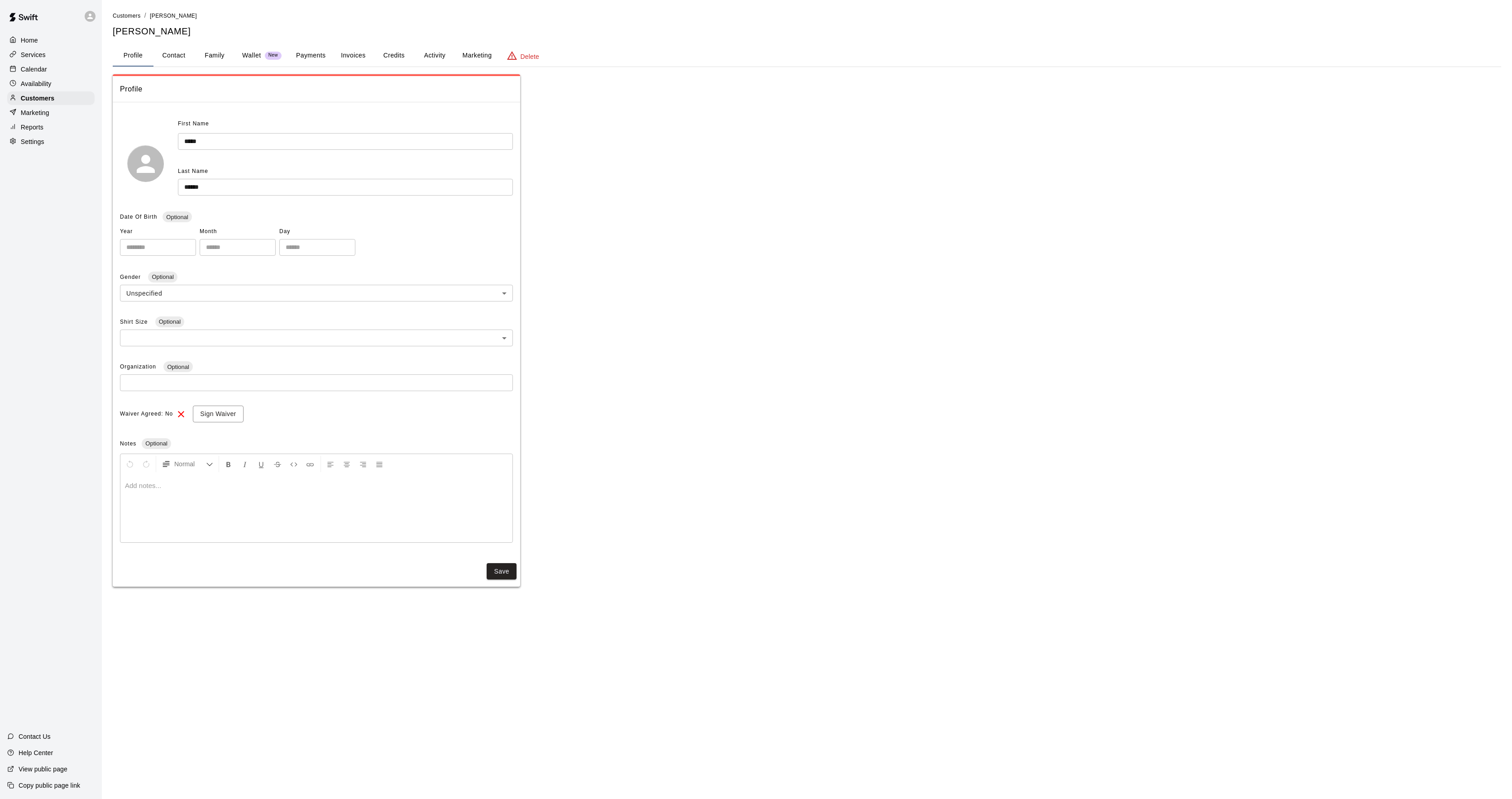
click at [430, 63] on button "Activity" at bounding box center [434, 56] width 41 height 22
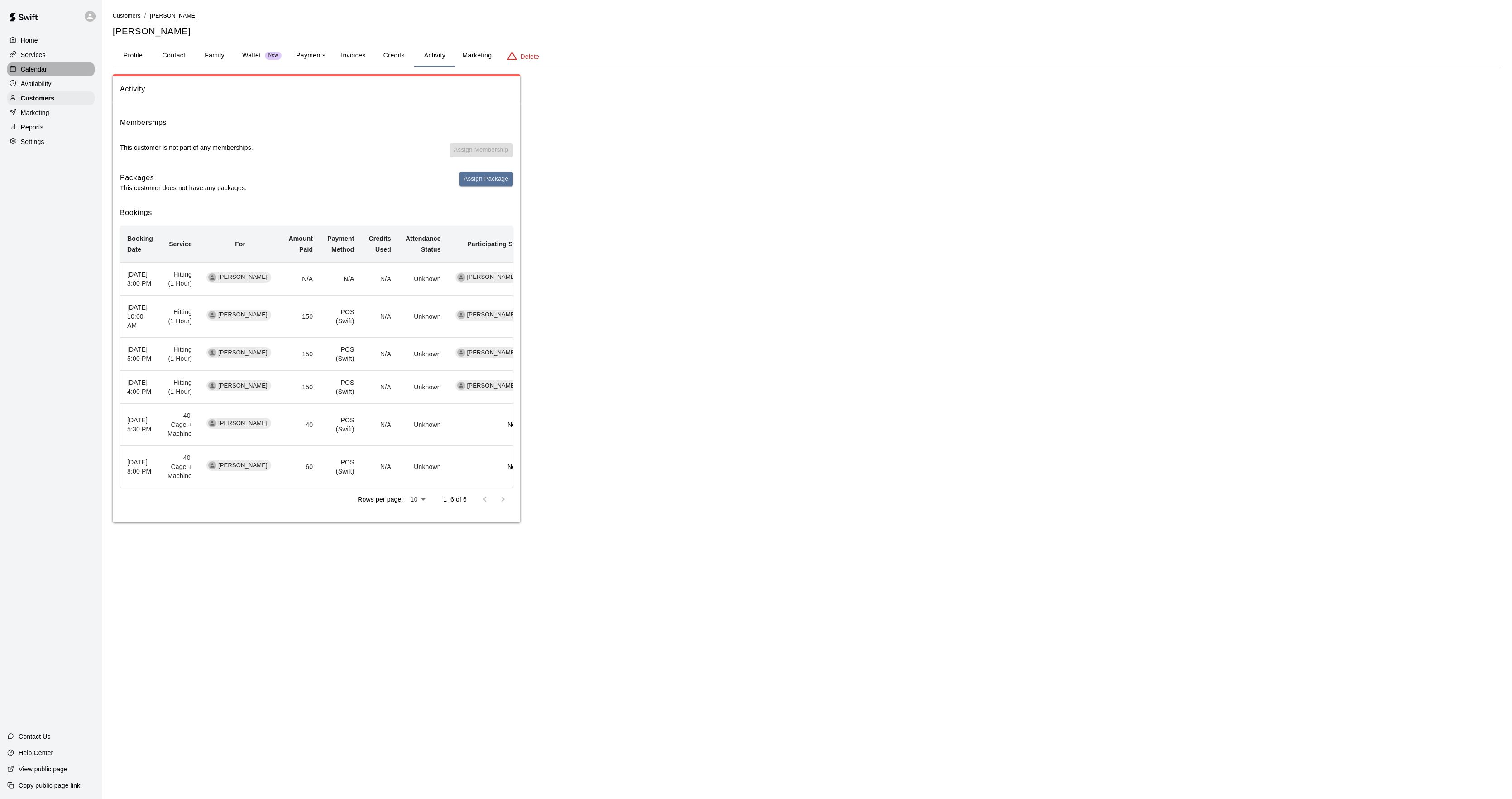
click at [21, 69] on p "Calendar" at bounding box center [34, 69] width 26 height 9
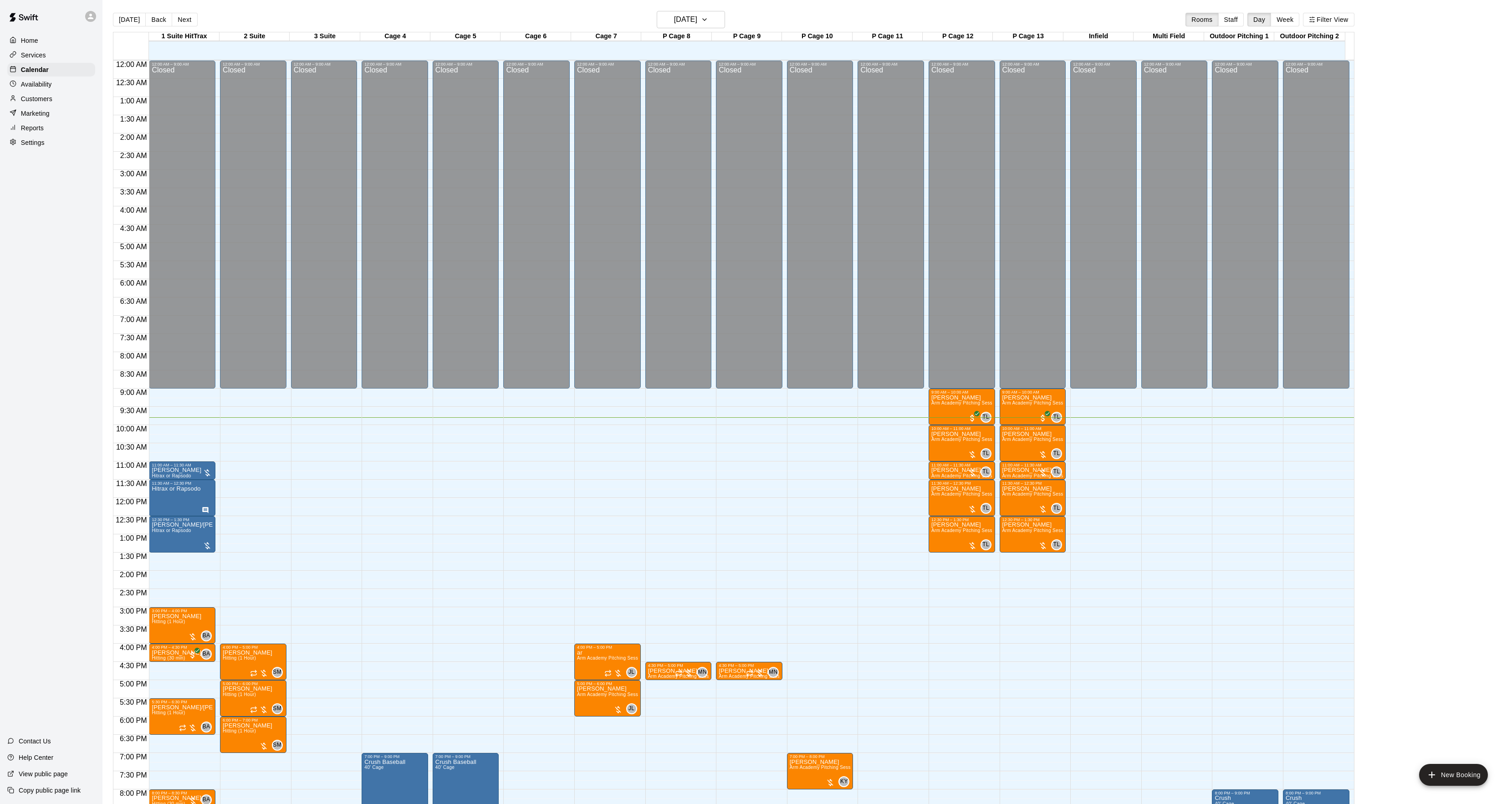
scroll to position [93, 0]
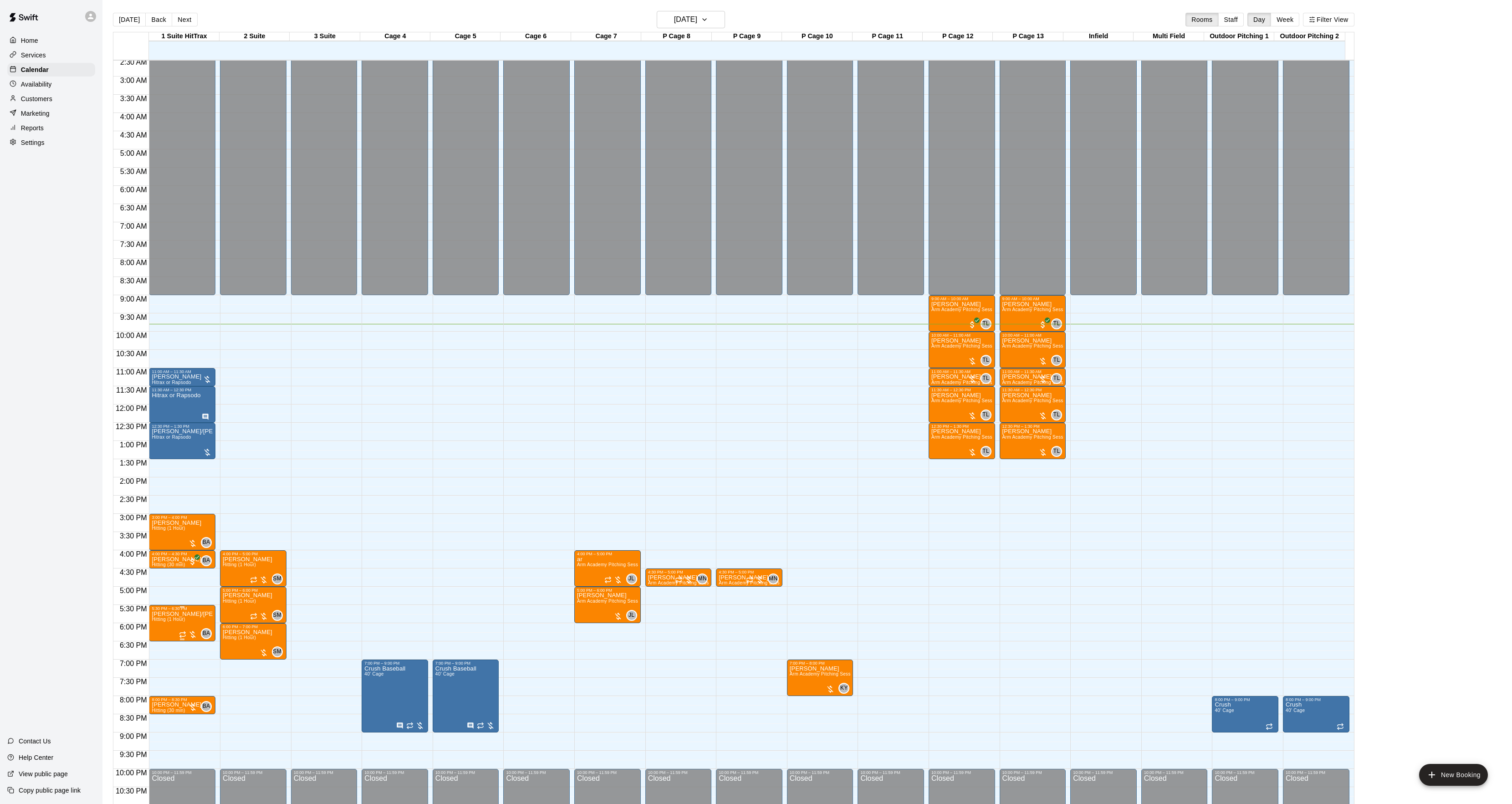
click at [184, 622] on span "Hitting (1 Hour)" at bounding box center [169, 619] width 33 height 5
click at [157, 643] on button "edit" at bounding box center [161, 649] width 18 height 18
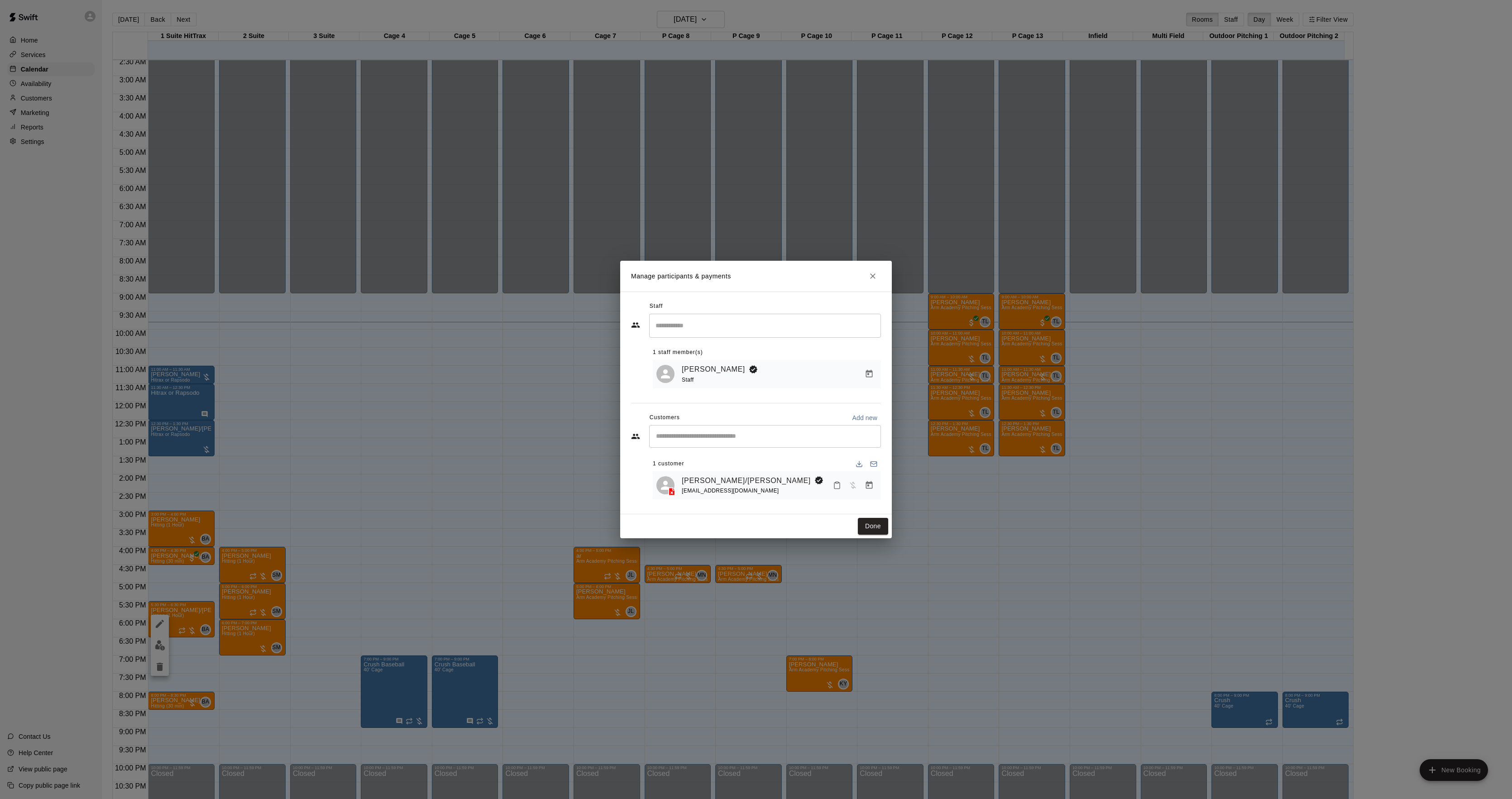
click at [868, 489] on icon "Manage bookings & payment" at bounding box center [869, 485] width 9 height 9
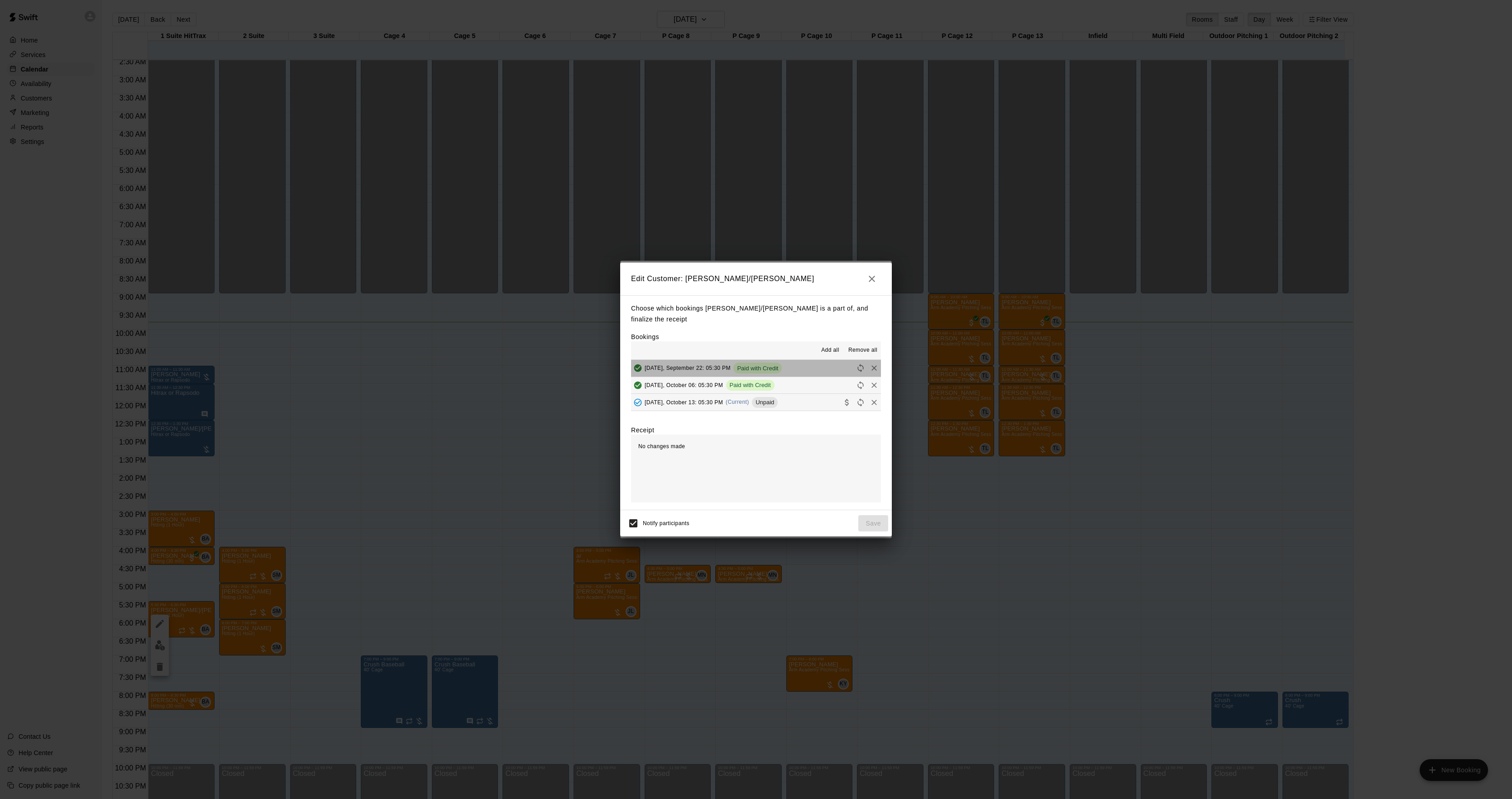
click at [781, 369] on div "Monday, September 22: 05:30 PM Paid with Credit" at bounding box center [707, 368] width 151 height 14
click at [783, 404] on button "Monday, October 13: 05:30 PM (Current) Unpaid" at bounding box center [756, 402] width 250 height 16
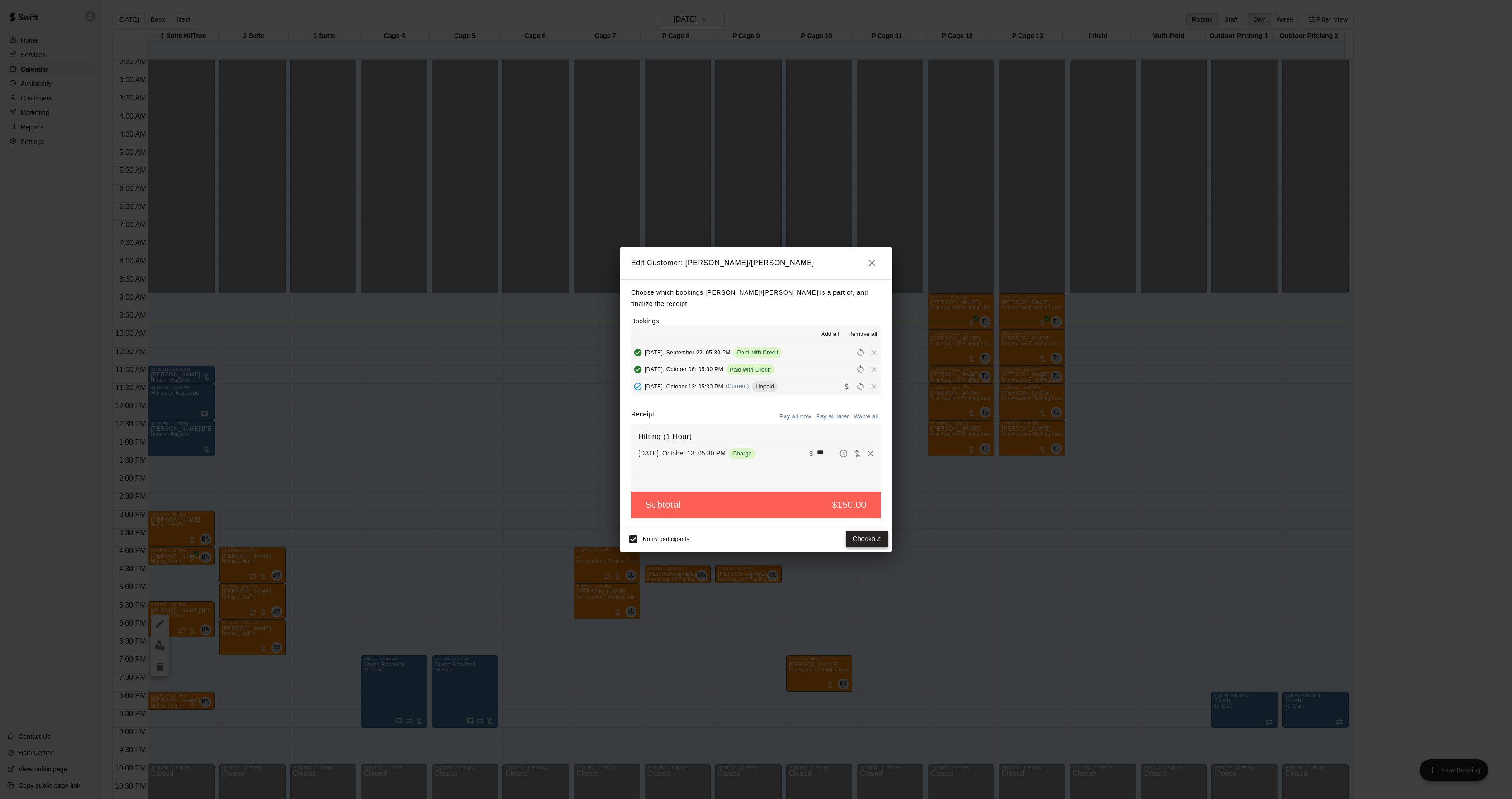
click at [871, 533] on button "Checkout" at bounding box center [867, 539] width 43 height 16
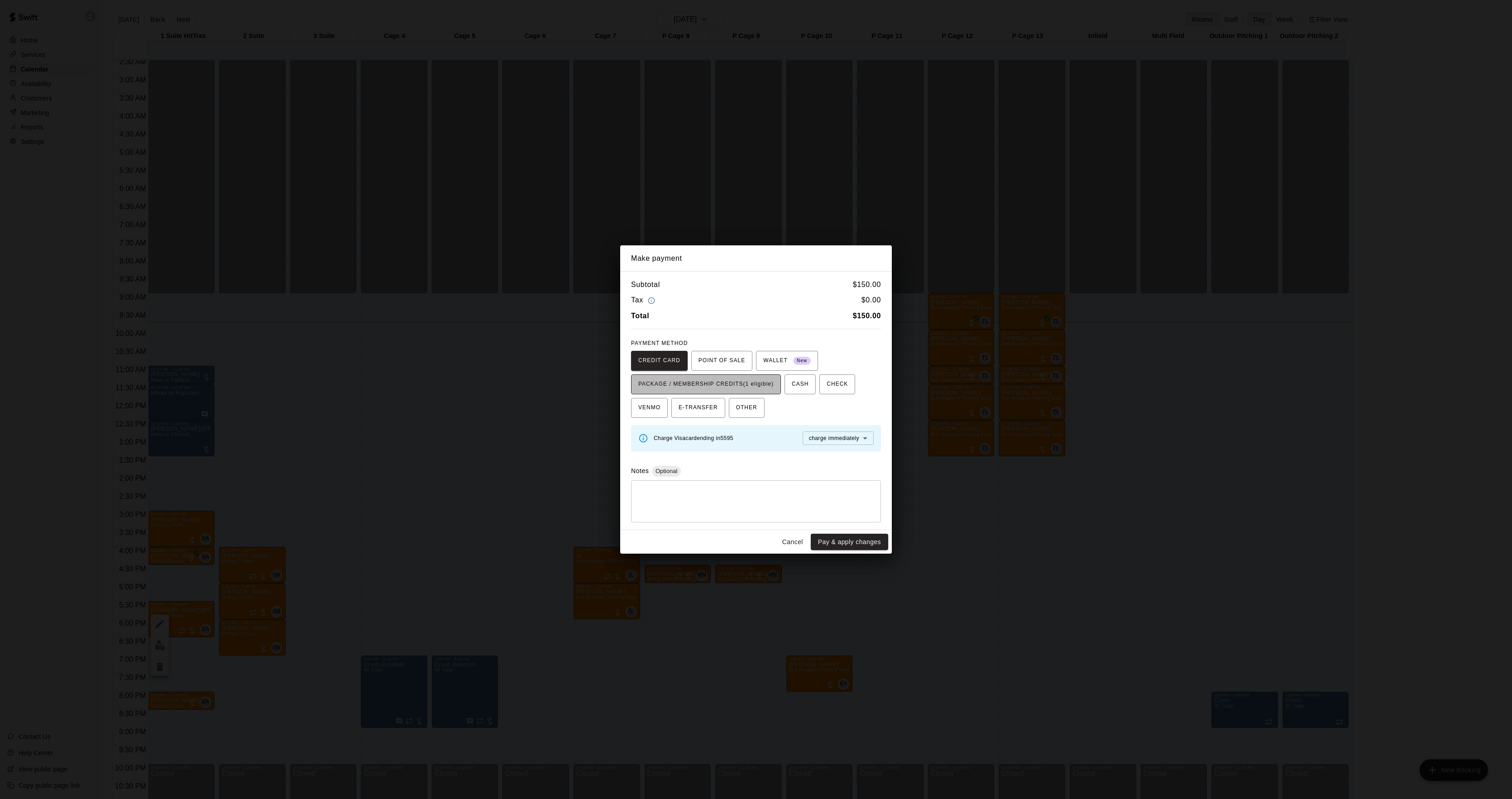
click at [757, 374] on button "PACKAGE / MEMBERSHIP CREDITS (1 eligible)" at bounding box center [706, 384] width 150 height 20
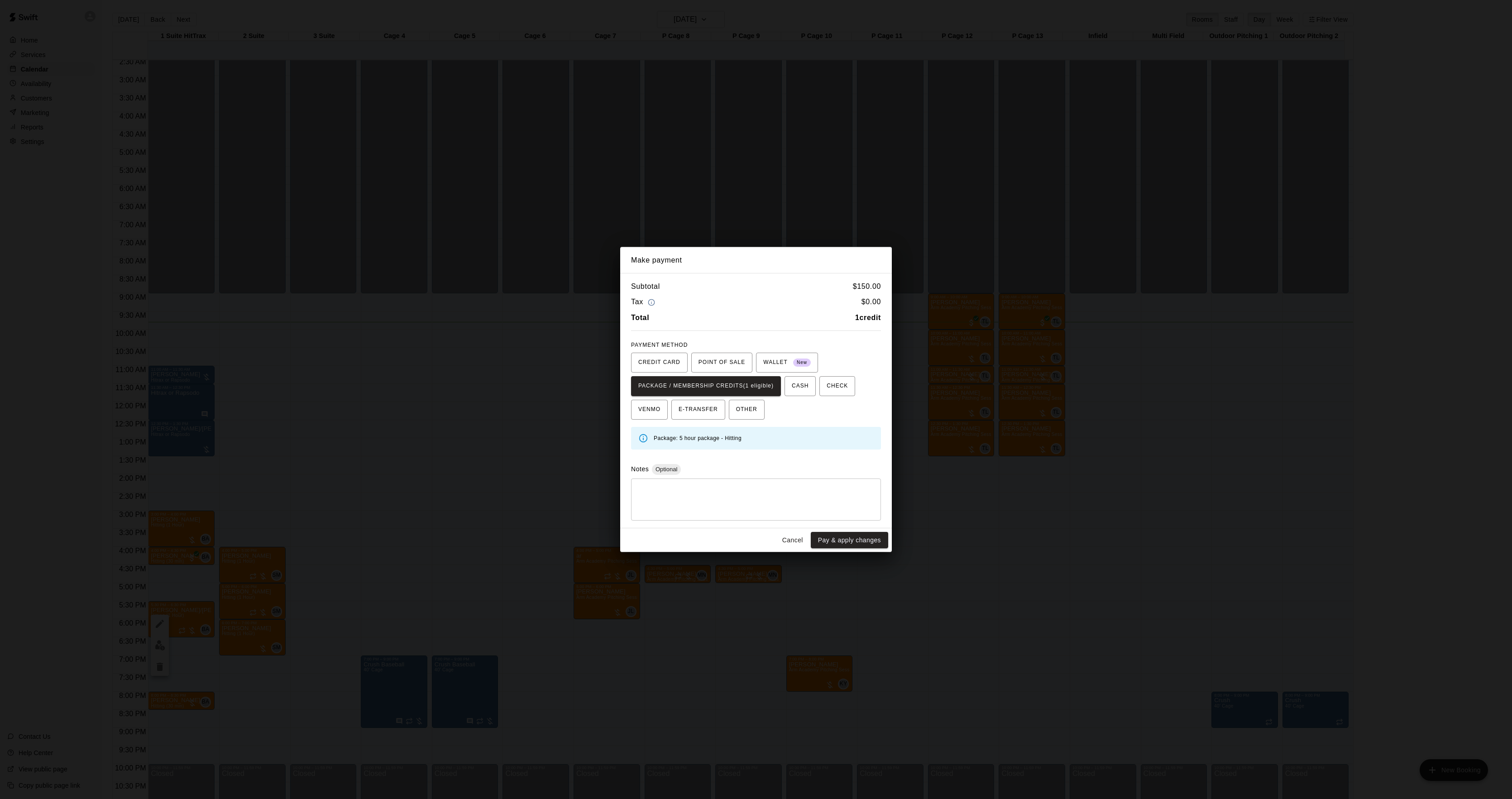
click at [852, 518] on div "* ​" at bounding box center [756, 499] width 250 height 42
click at [853, 545] on button "Pay & apply changes" at bounding box center [849, 540] width 78 height 16
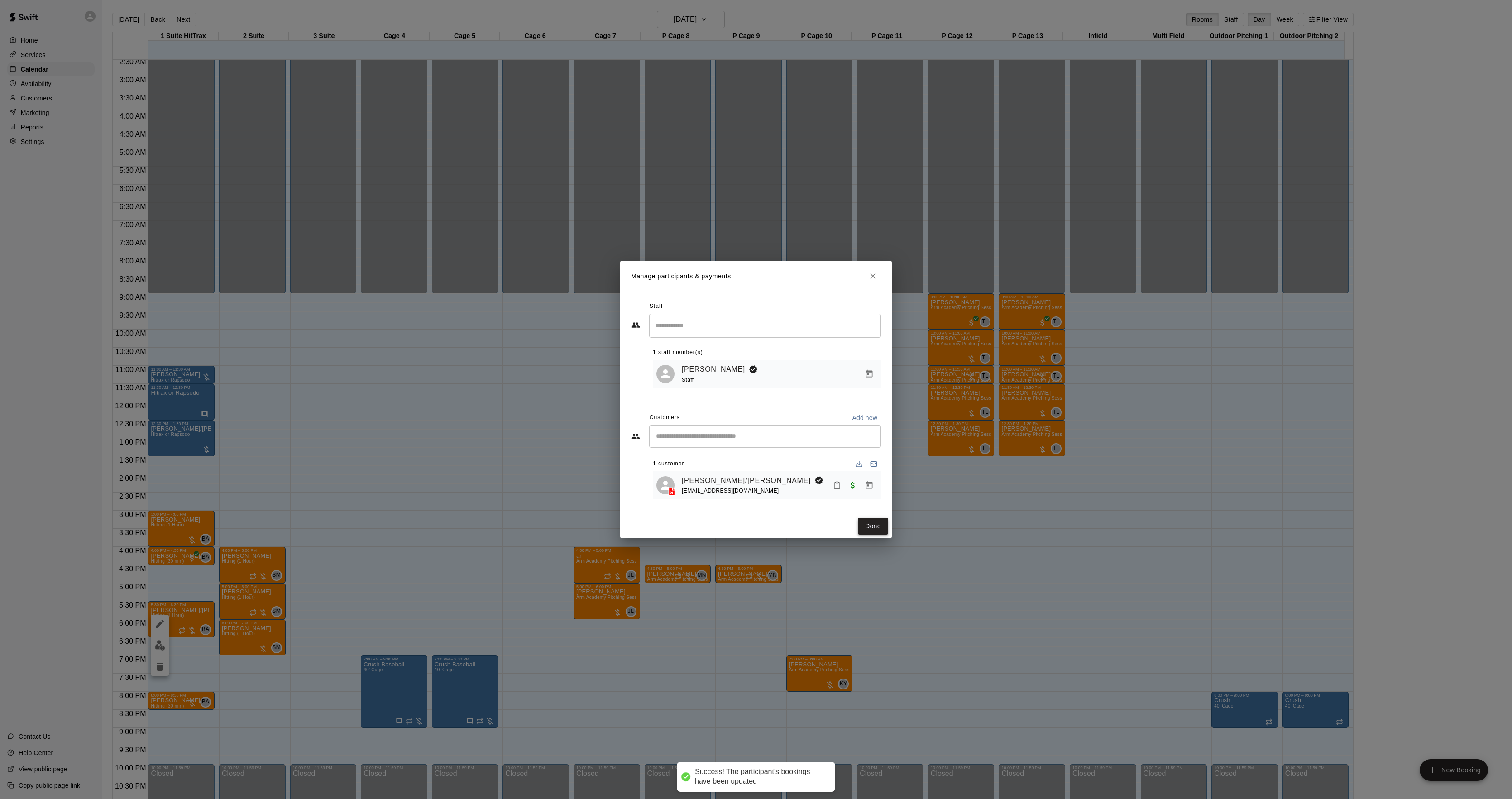
click at [881, 531] on button "Done" at bounding box center [873, 526] width 30 height 16
